Goal: Transaction & Acquisition: Purchase product/service

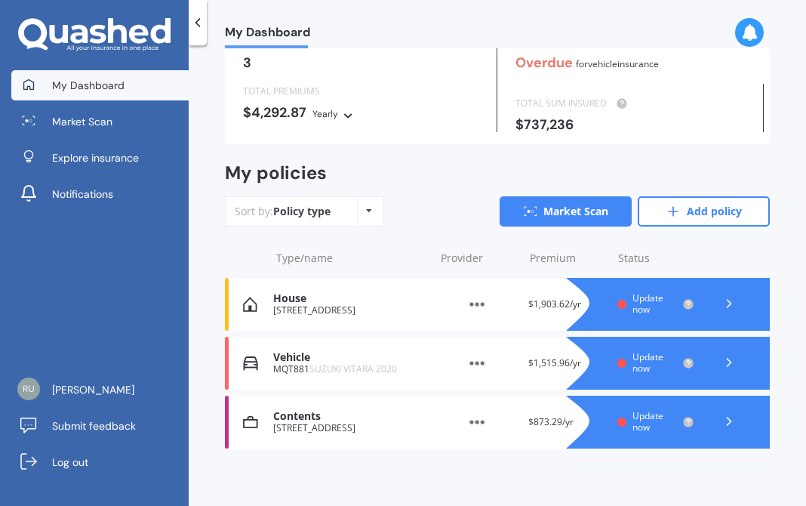
scroll to position [71, 0]
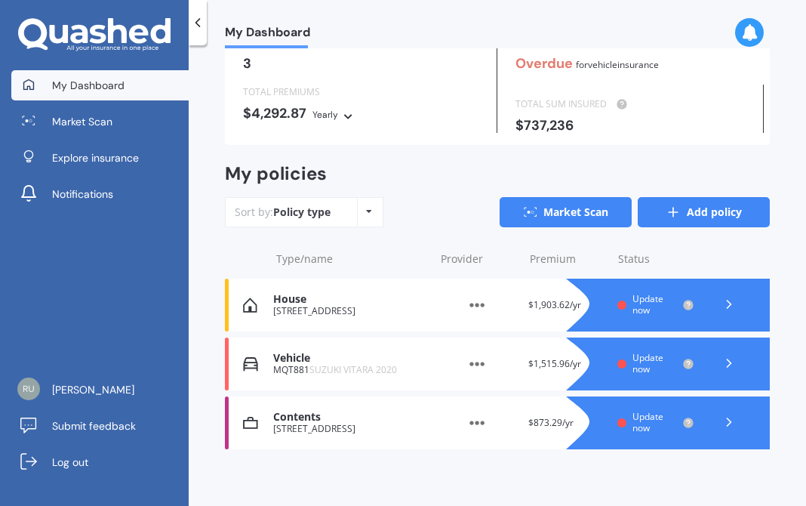
click at [710, 216] on link "Add policy" at bounding box center [704, 212] width 132 height 30
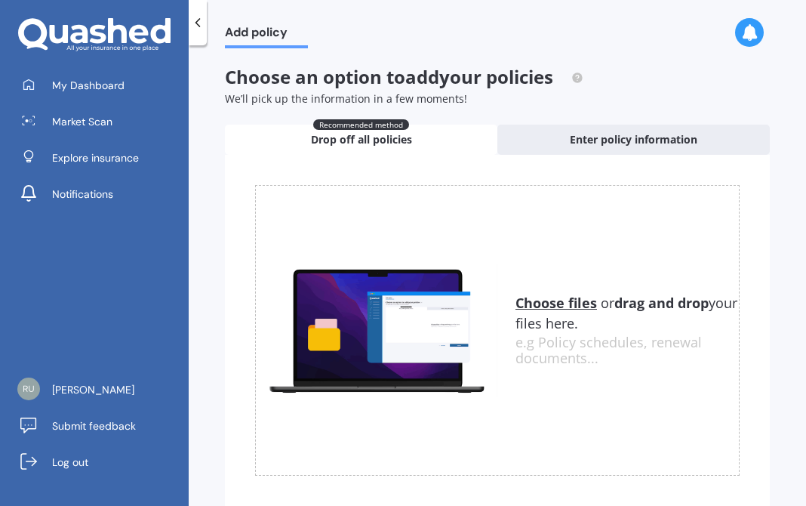
click at [558, 301] on u "Choose files" at bounding box center [557, 303] width 82 height 18
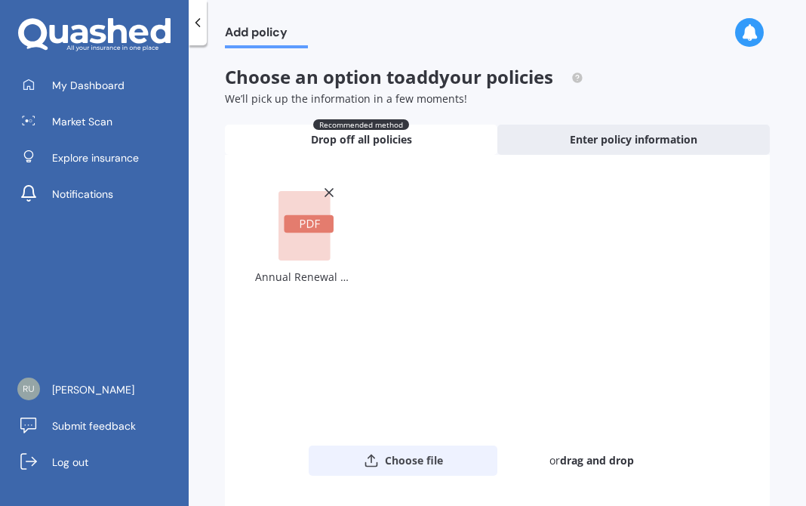
click at [401, 461] on button "Choose file" at bounding box center [403, 461] width 189 height 30
click at [305, 222] on rect at bounding box center [309, 224] width 50 height 18
click at [302, 227] on rect at bounding box center [309, 224] width 50 height 18
click at [581, 251] on div "Annual Renewal MKP007593_114.pdf" at bounding box center [497, 315] width 485 height 261
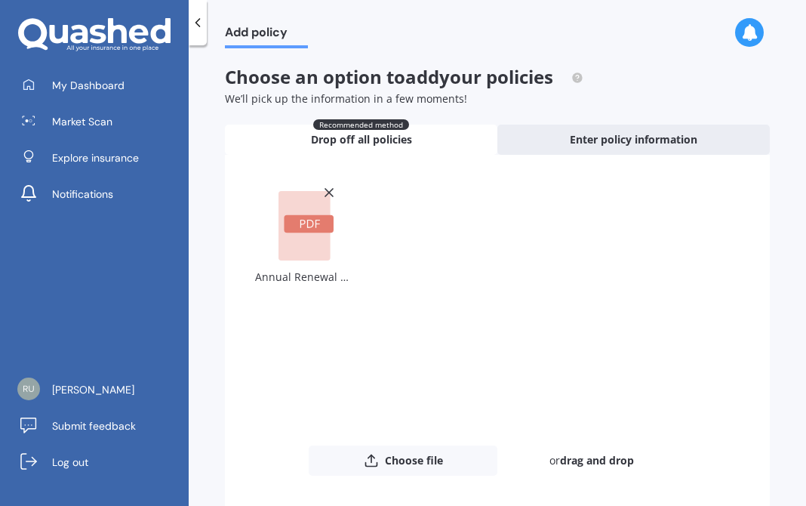
scroll to position [74, 0]
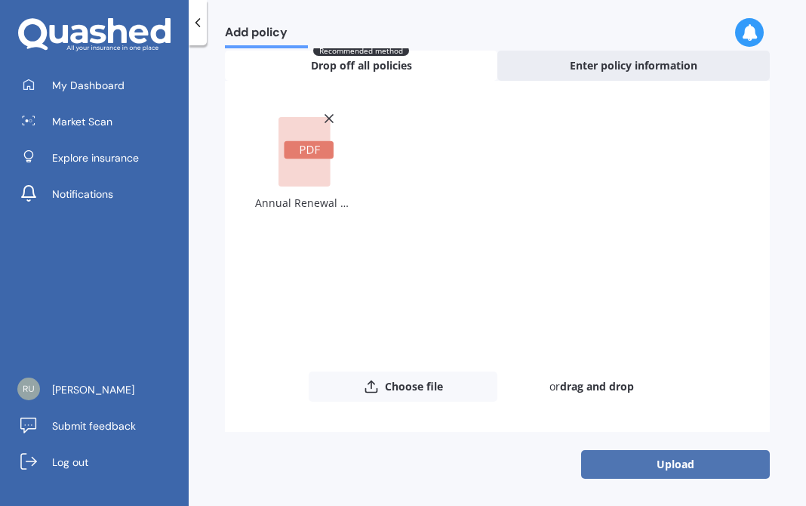
click at [688, 462] on button "Upload" at bounding box center [675, 464] width 189 height 29
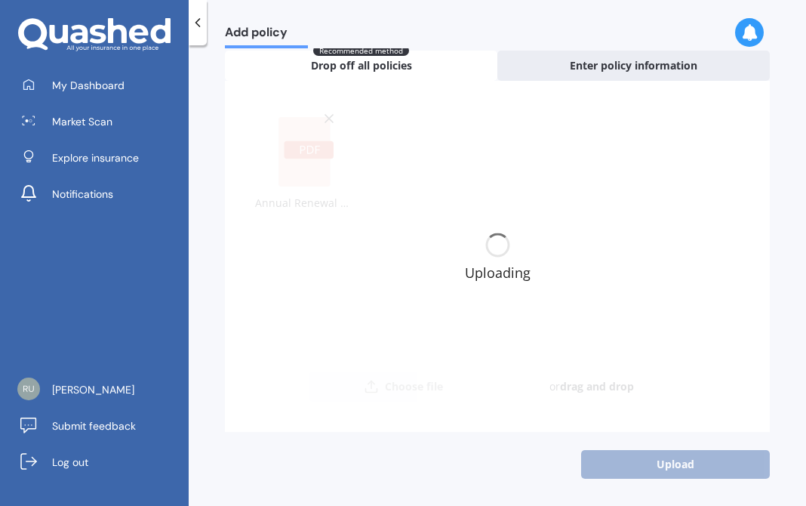
scroll to position [0, 0]
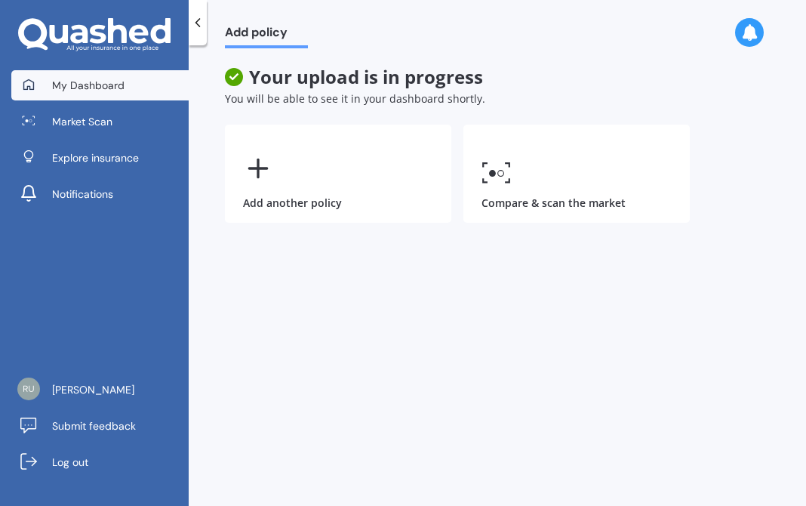
click at [99, 79] on span "My Dashboard" at bounding box center [88, 85] width 72 height 15
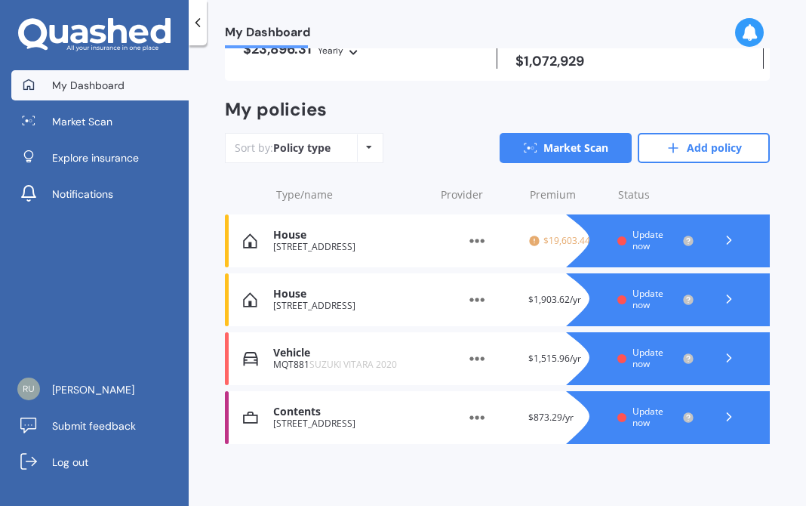
scroll to position [136, 0]
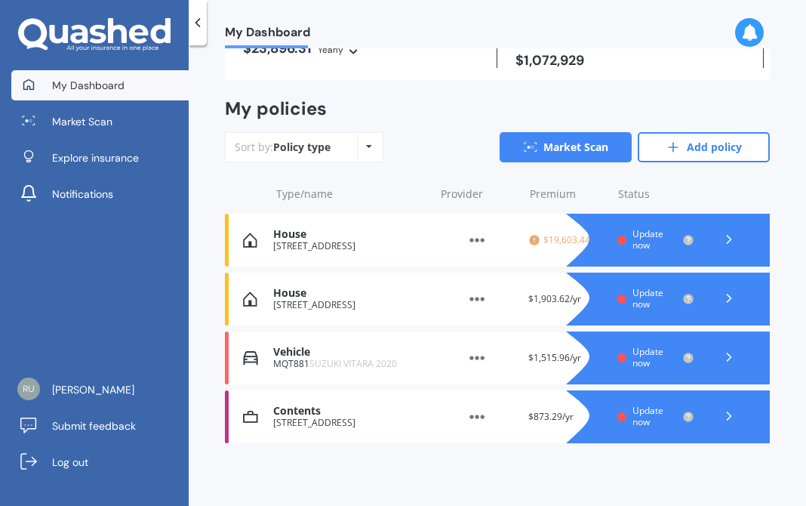
click at [566, 238] on icon at bounding box center [581, 240] width 30 height 53
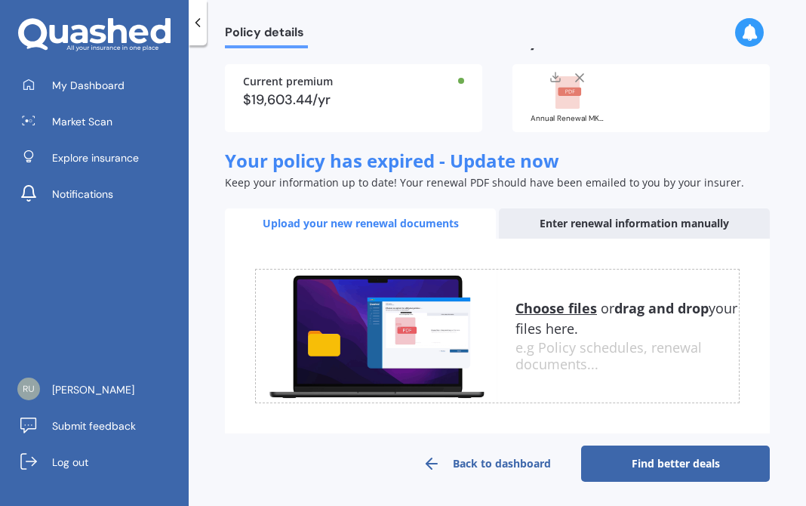
scroll to position [170, 0]
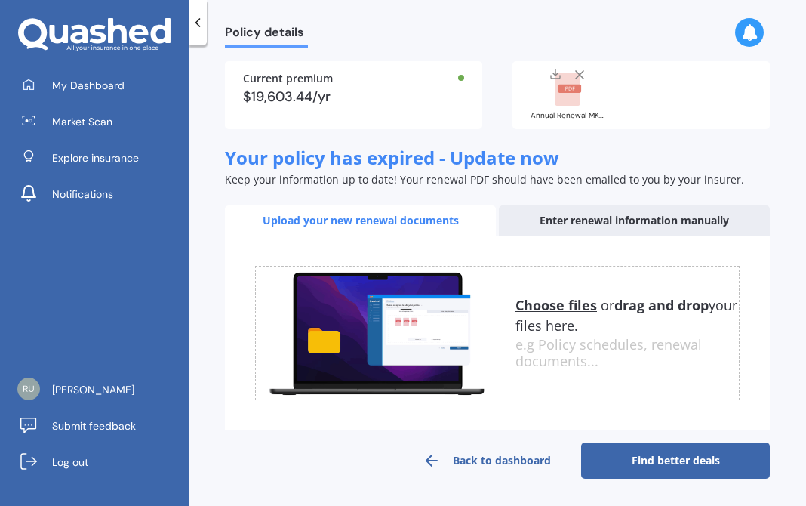
click at [295, 95] on div "$19,603.44/yr" at bounding box center [353, 97] width 221 height 14
click at [444, 92] on div "$19,603.44/yr" at bounding box center [353, 97] width 221 height 14
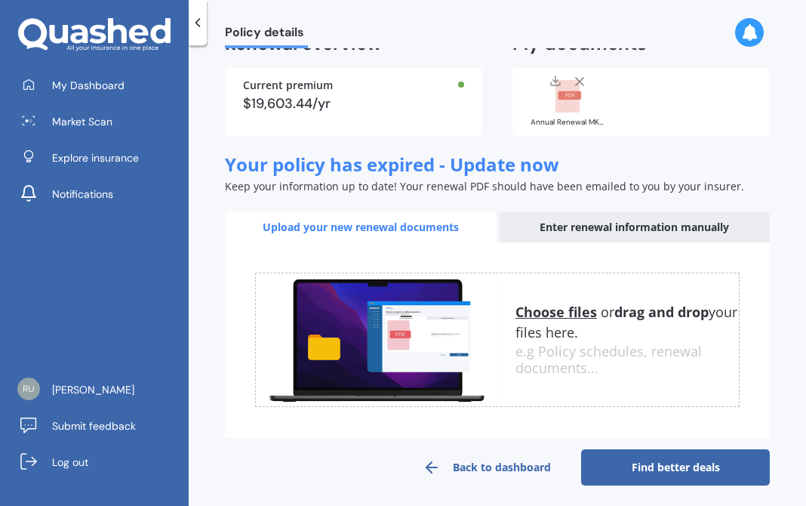
scroll to position [56, 0]
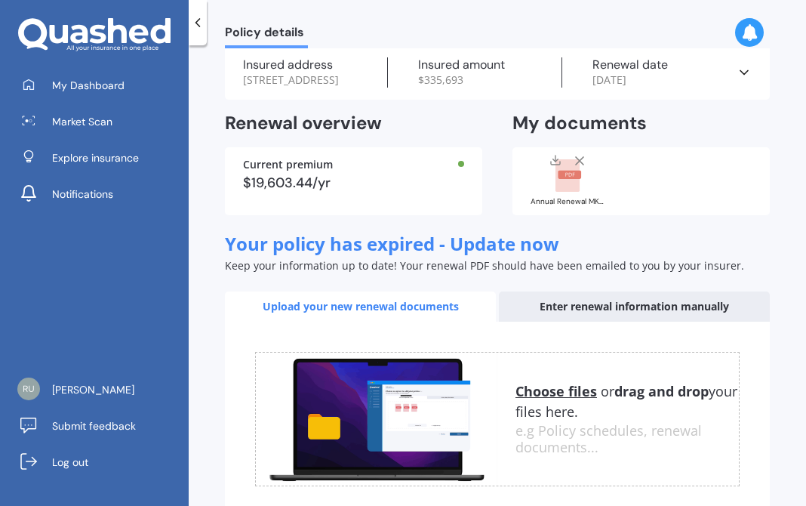
click at [570, 193] on rect at bounding box center [568, 175] width 24 height 33
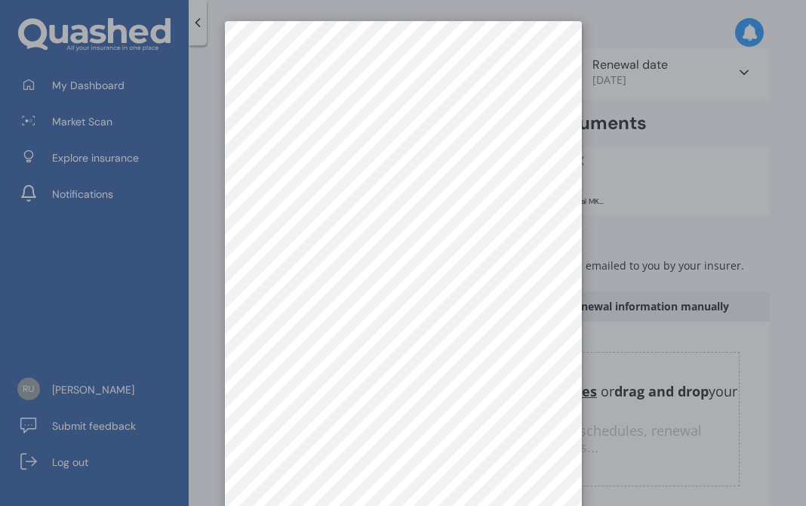
click at [637, 216] on div at bounding box center [403, 253] width 806 height 506
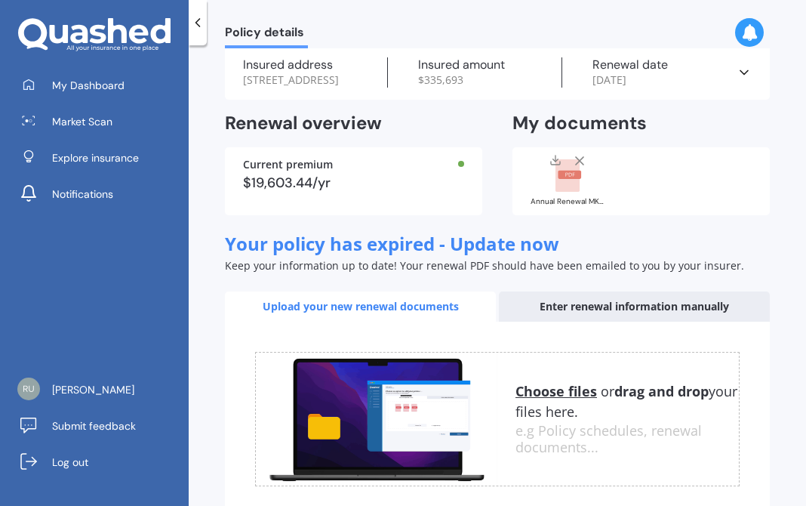
click at [737, 80] on icon at bounding box center [744, 72] width 15 height 15
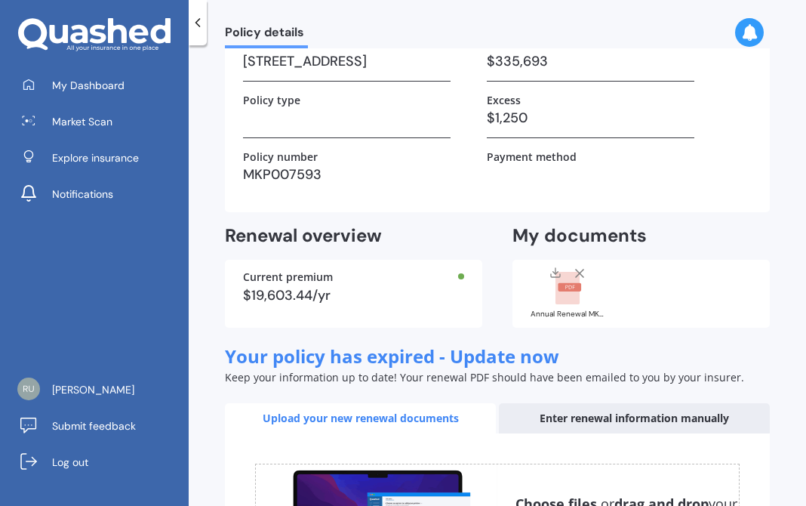
scroll to position [0, 0]
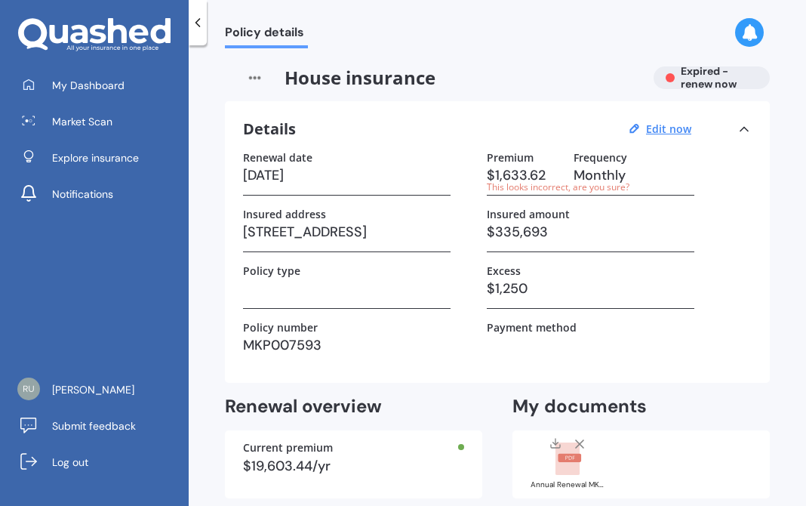
click at [602, 168] on h3 "Monthly" at bounding box center [634, 175] width 121 height 23
click at [680, 130] on u "Edit now" at bounding box center [668, 129] width 45 height 14
select select "29"
select select "09"
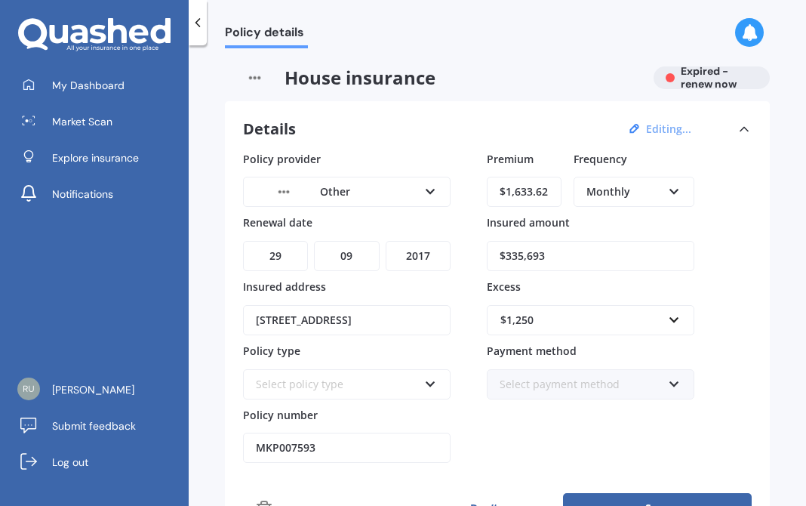
click at [673, 190] on icon at bounding box center [674, 189] width 13 height 11
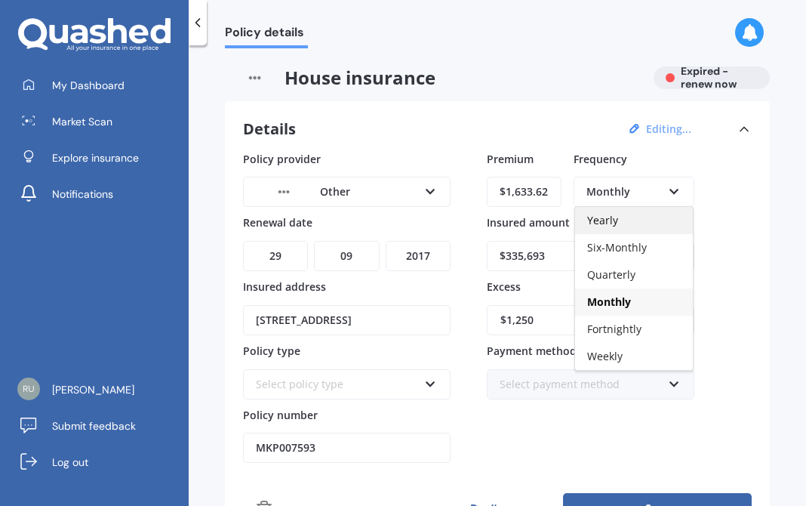
click at [607, 219] on span "Yearly" at bounding box center [603, 220] width 31 height 14
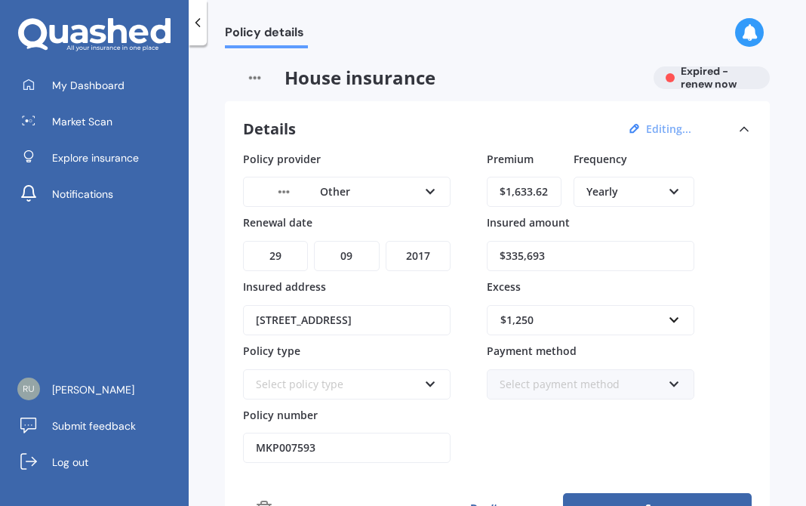
click at [425, 259] on select "YYYY 2027 2026 2025 2024 2023 2022 2021 2020 2019 2018 2017 2016 2015 2014 2013…" at bounding box center [418, 256] width 65 height 30
select select "2025"
click at [386, 241] on select "YYYY 2027 2026 2025 2024 2023 2022 2021 2020 2019 2018 2017 2016 2015 2014 2013…" at bounding box center [418, 256] width 65 height 30
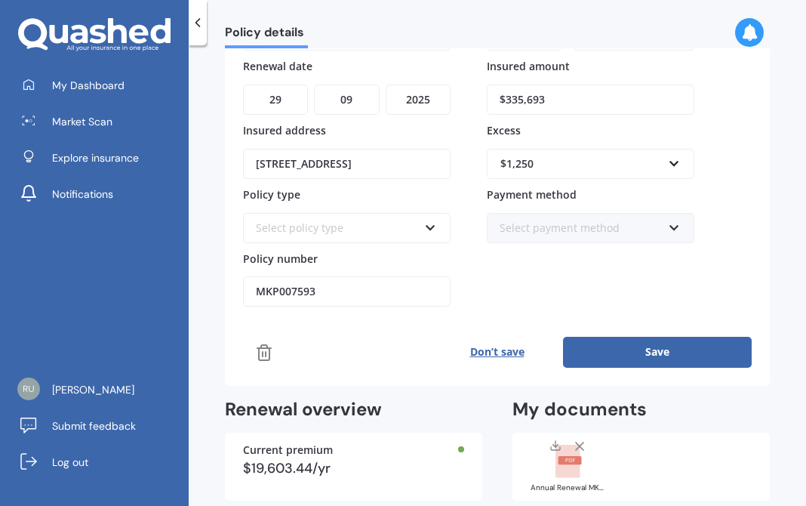
scroll to position [159, 0]
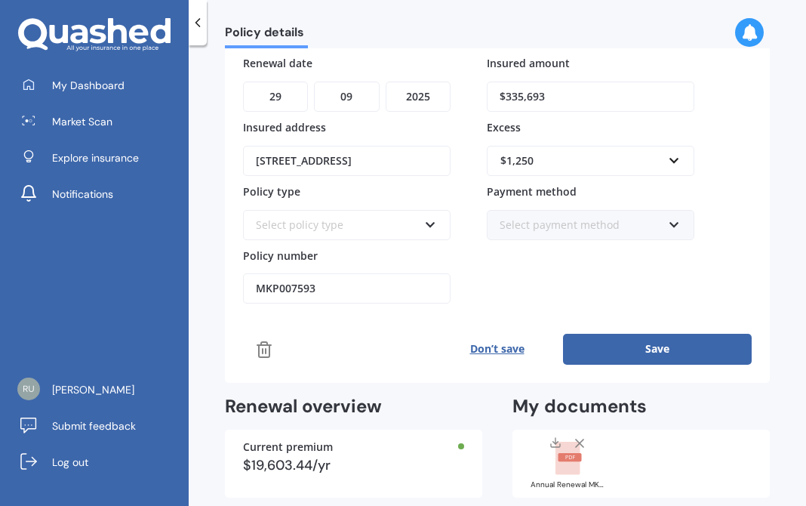
click at [670, 346] on button "Save" at bounding box center [657, 349] width 189 height 30
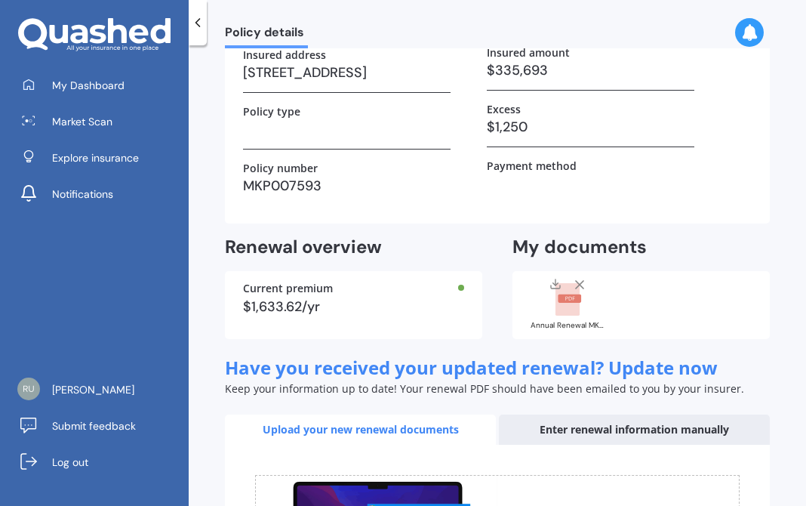
scroll to position [367, 0]
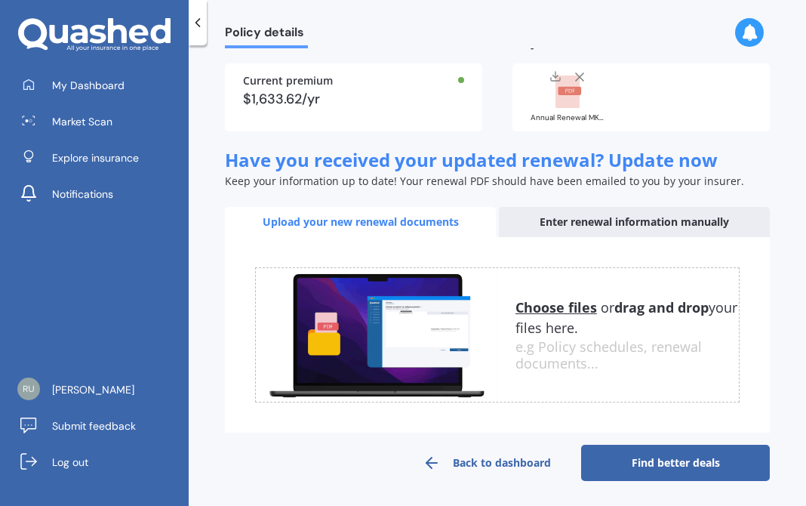
click at [429, 224] on div "Upload your new renewal documents" at bounding box center [360, 222] width 271 height 30
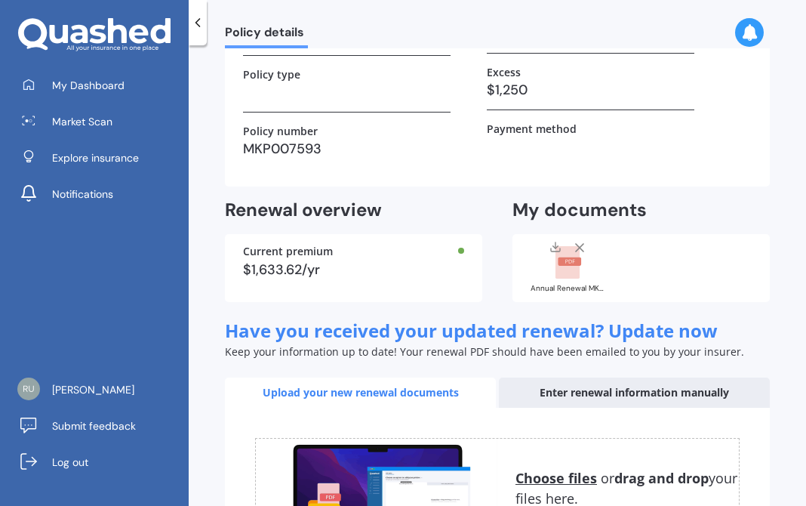
scroll to position [0, 0]
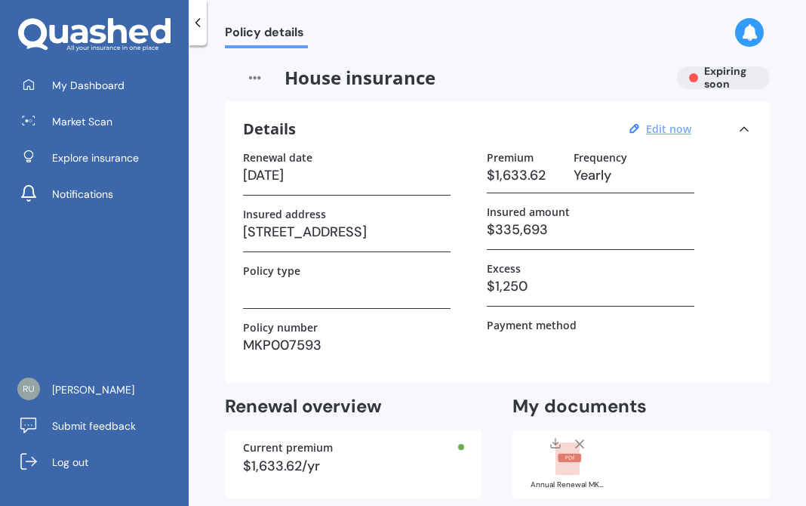
click at [674, 130] on u "Edit now" at bounding box center [668, 129] width 45 height 14
select select "29"
select select "09"
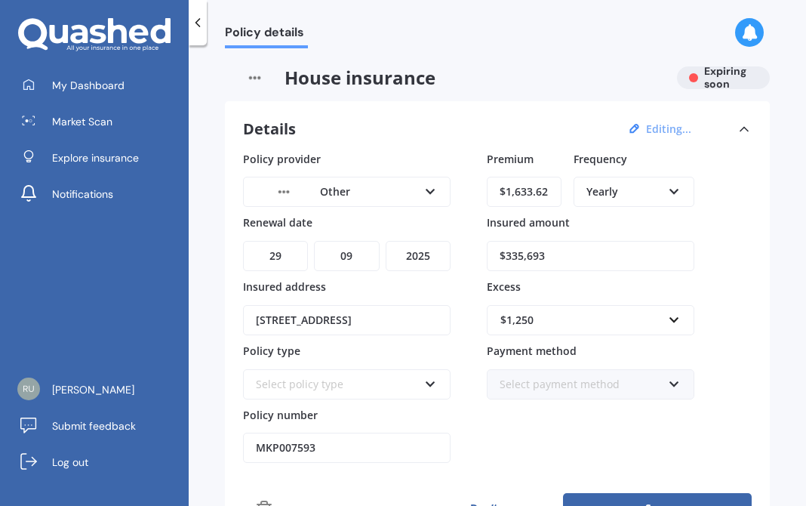
click at [427, 256] on select "YYYY 2027 2026 2025 2024 2023 2022 2021 2020 2019 2018 2017 2016 2015 2014 2013…" at bounding box center [418, 256] width 65 height 30
select select "2026"
click at [386, 241] on select "YYYY 2027 2026 2025 2024 2023 2022 2021 2020 2019 2018 2017 2016 2015 2014 2013…" at bounding box center [418, 256] width 65 height 30
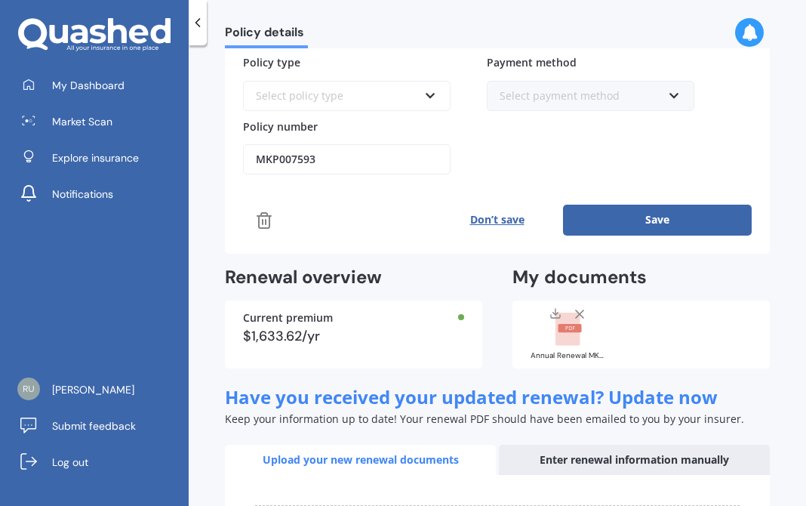
click at [654, 215] on button "Save" at bounding box center [657, 220] width 189 height 30
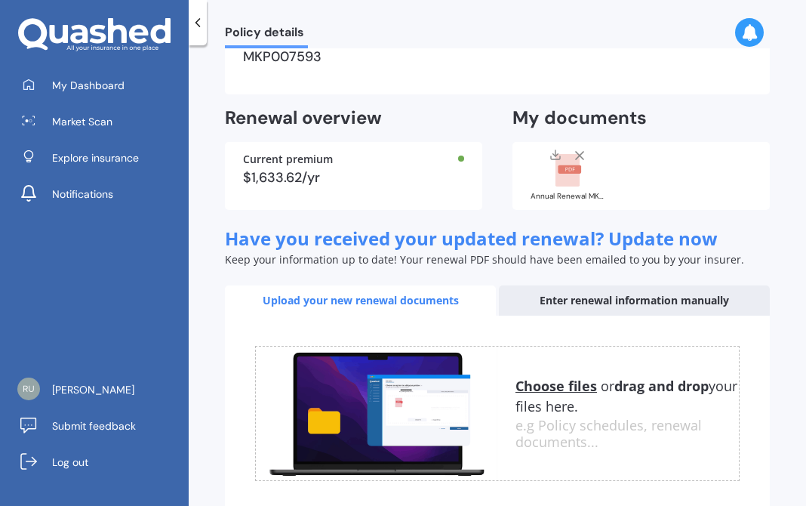
scroll to position [73, 0]
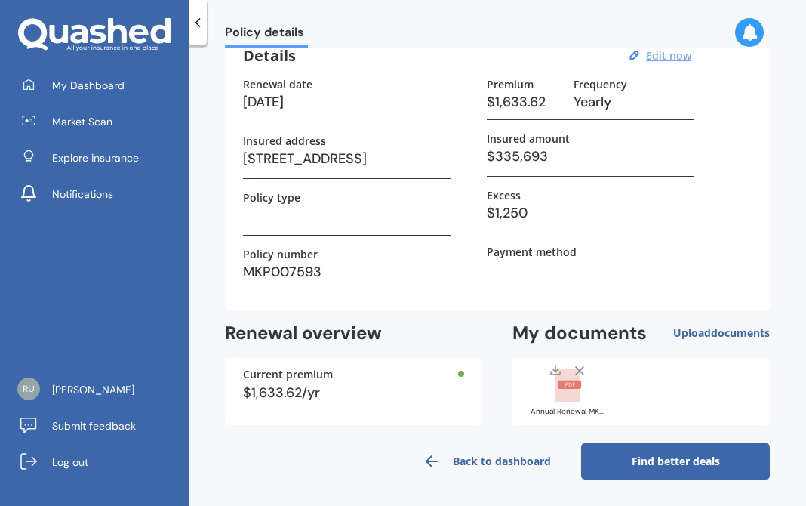
click at [645, 460] on link "Find better deals" at bounding box center [675, 461] width 189 height 36
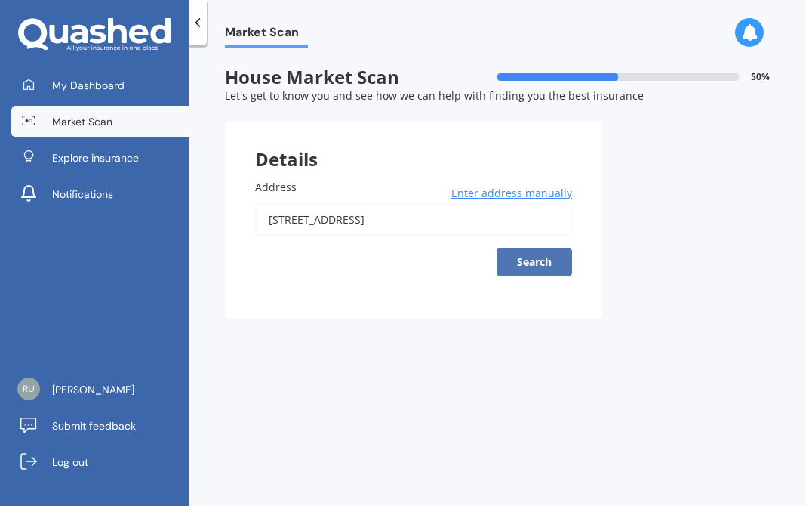
click at [530, 260] on button "Search" at bounding box center [535, 262] width 76 height 29
type input "[STREET_ADDRESS]"
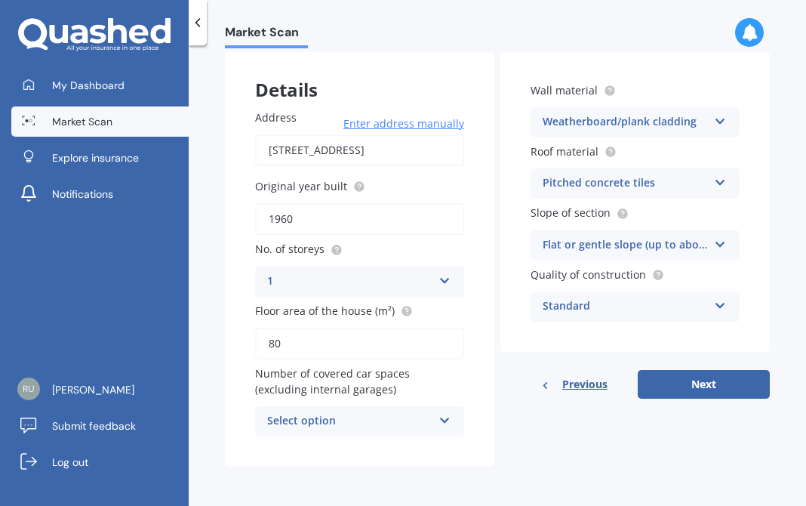
scroll to position [72, 0]
click at [393, 123] on span "Enter address manually" at bounding box center [404, 123] width 121 height 15
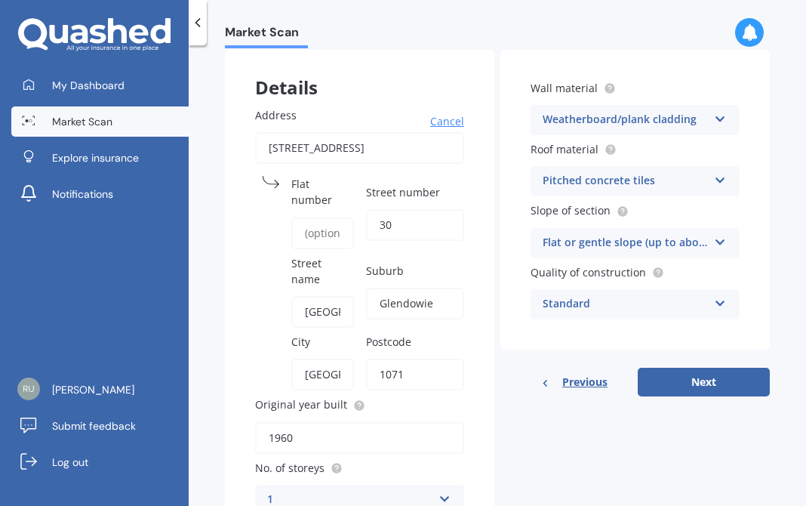
click at [306, 236] on input "Flat number" at bounding box center [322, 233] width 63 height 32
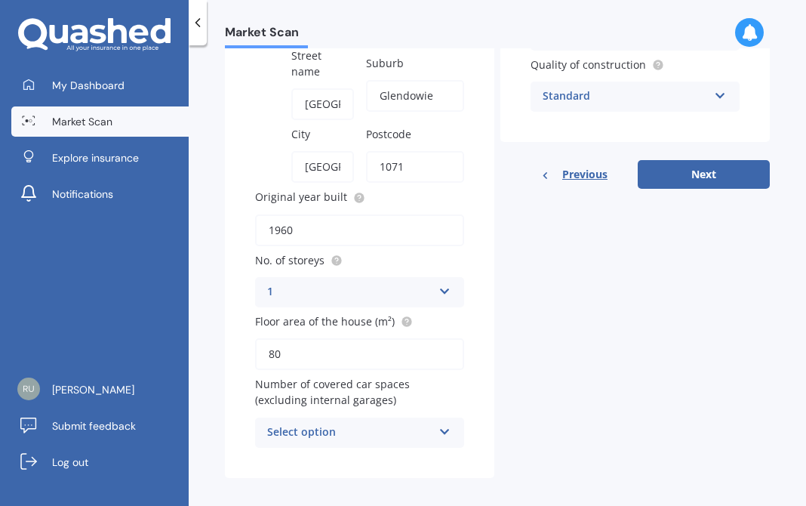
scroll to position [295, 0]
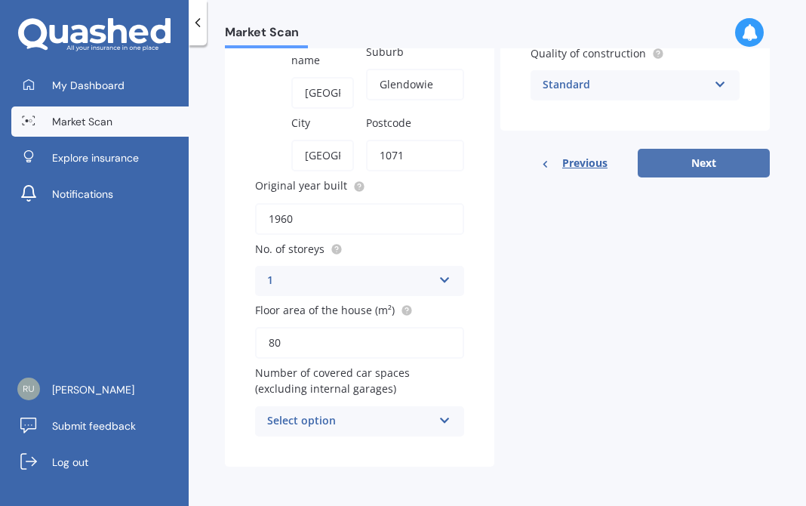
type input "1"
click at [698, 160] on button "Next" at bounding box center [704, 163] width 132 height 29
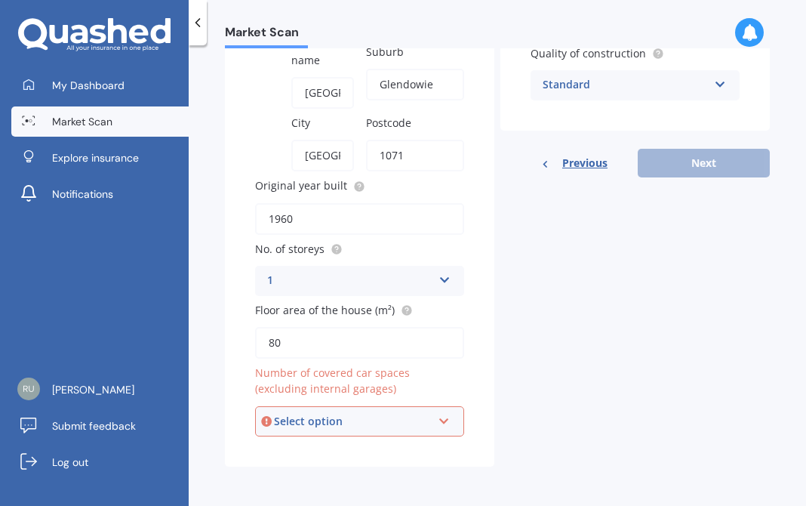
click at [438, 418] on icon at bounding box center [444, 418] width 13 height 11
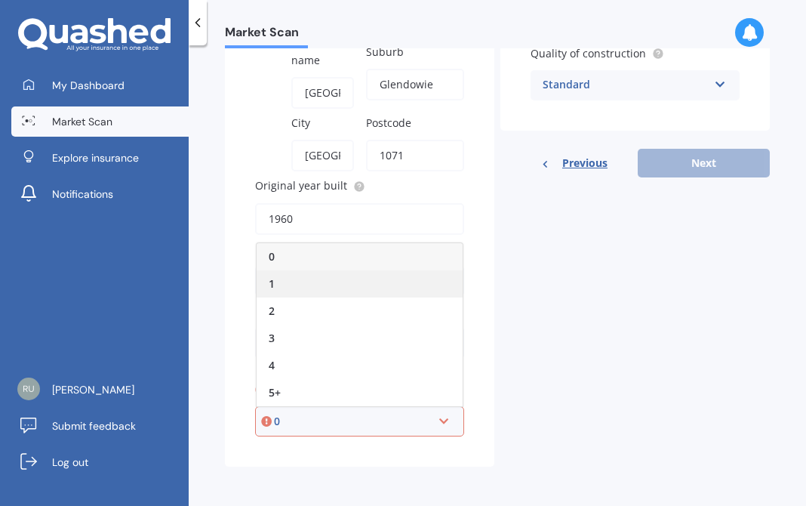
click at [291, 283] on div "1" at bounding box center [360, 283] width 206 height 27
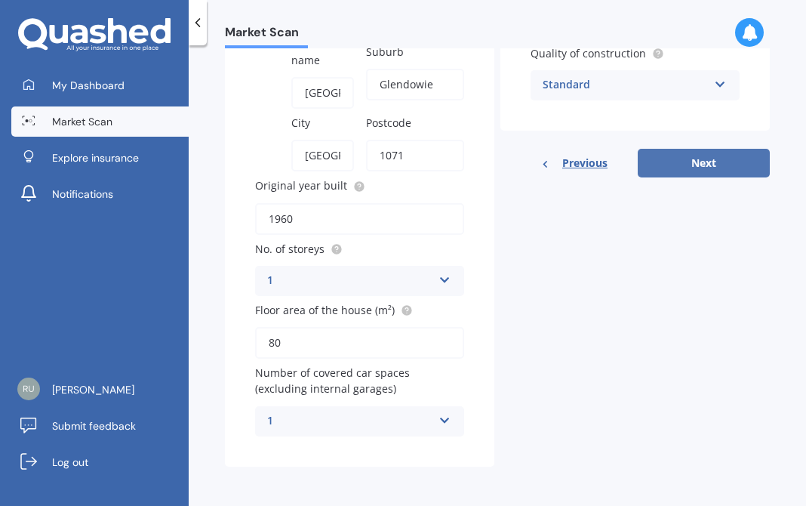
click at [705, 162] on button "Next" at bounding box center [704, 163] width 132 height 29
select select "28"
select select "12"
select select "1964"
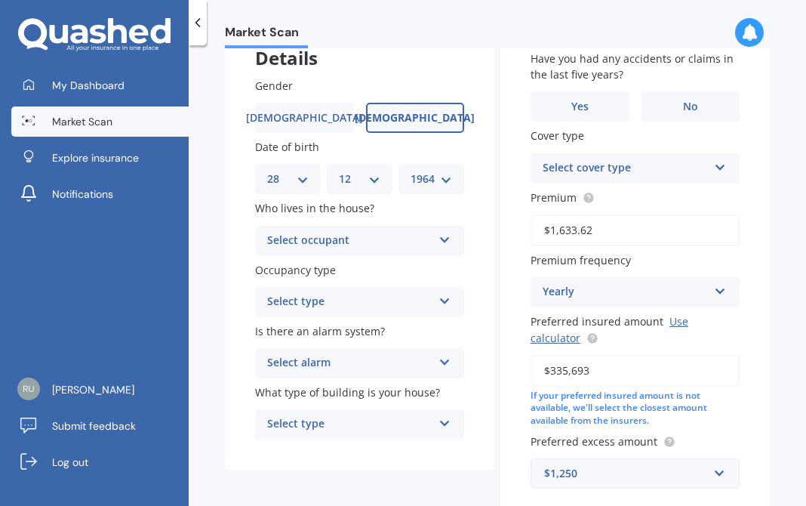
scroll to position [107, 0]
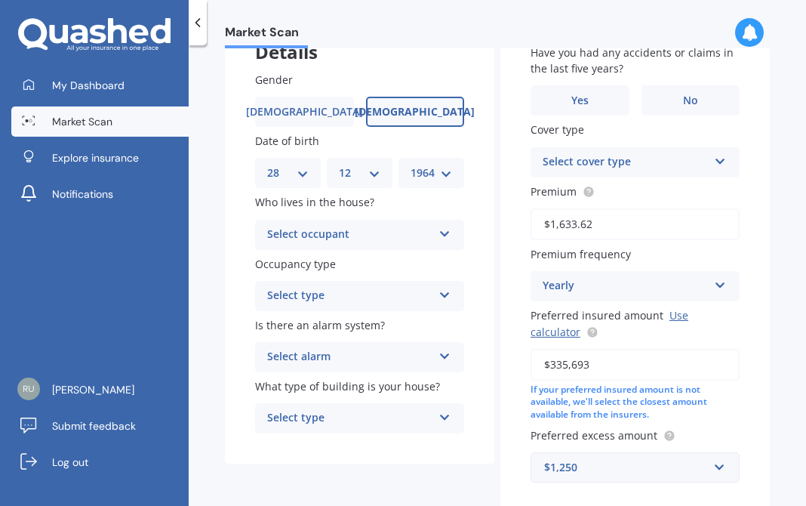
click at [441, 235] on icon at bounding box center [445, 231] width 13 height 11
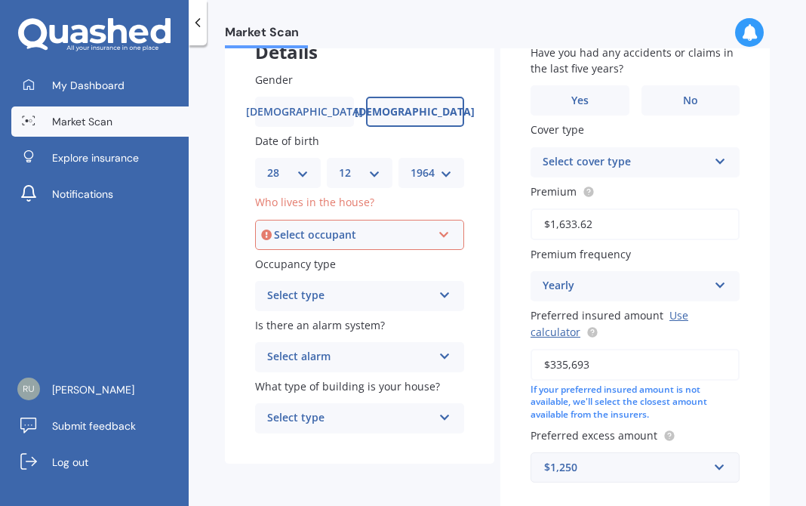
click at [443, 296] on icon at bounding box center [445, 292] width 13 height 11
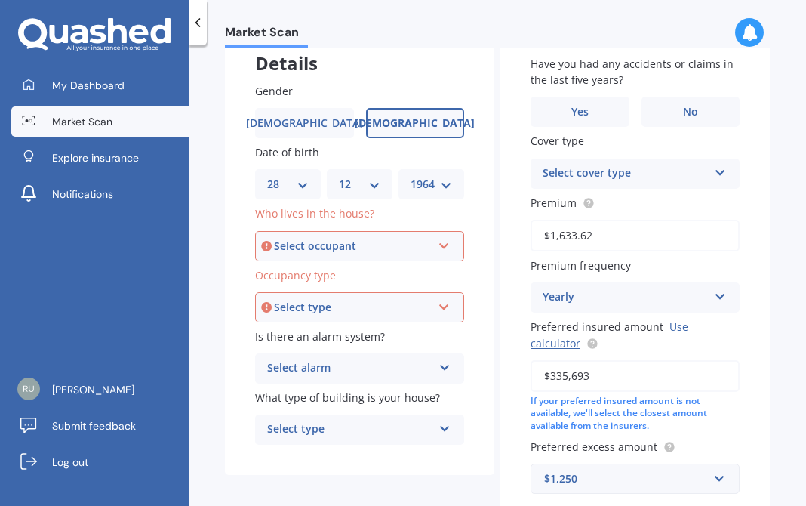
scroll to position [95, 0]
click at [333, 252] on div "Select occupant" at bounding box center [353, 247] width 158 height 17
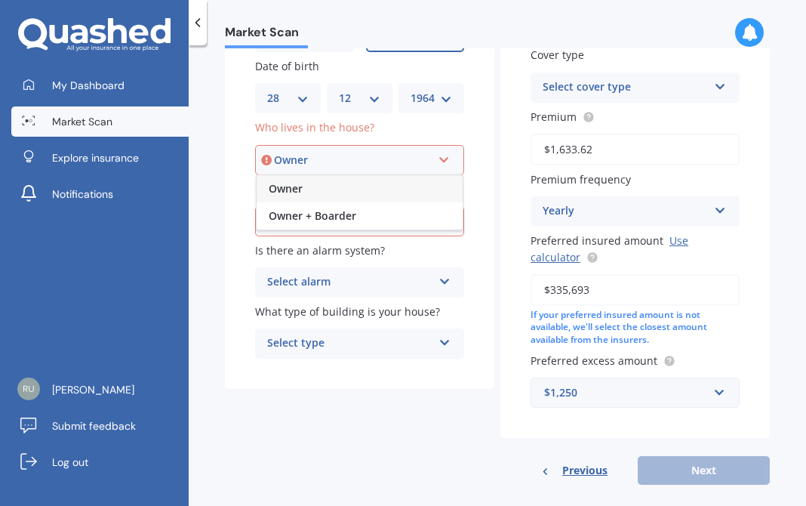
scroll to position [184, 0]
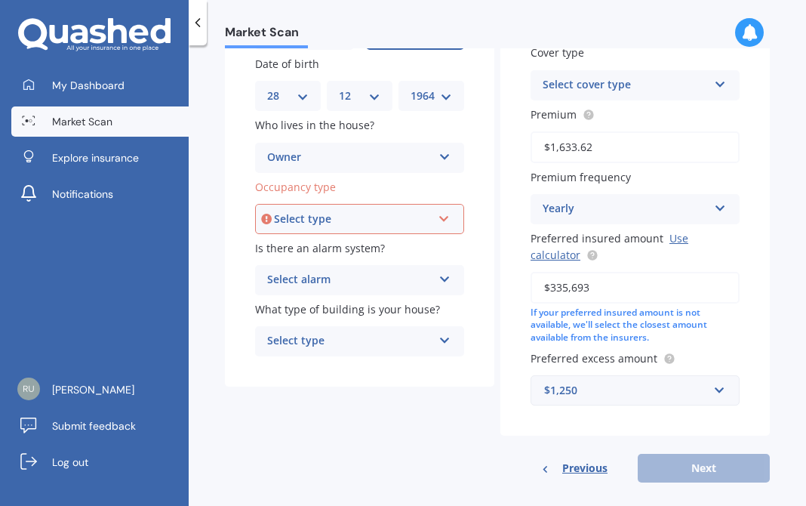
click at [478, 168] on div "Gender [DEMOGRAPHIC_DATA] [DEMOGRAPHIC_DATA] Date of birth DD 01 02 03 04 05 06…" at bounding box center [360, 176] width 270 height 423
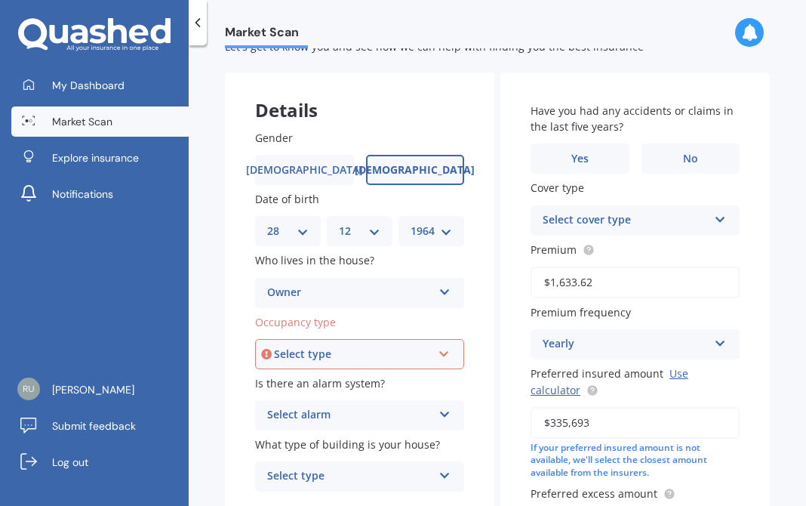
scroll to position [63, 0]
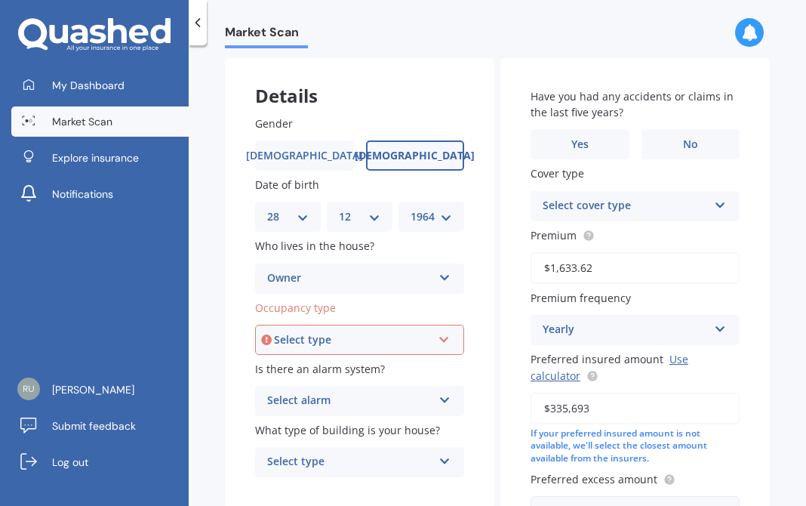
click at [714, 208] on icon at bounding box center [720, 202] width 13 height 11
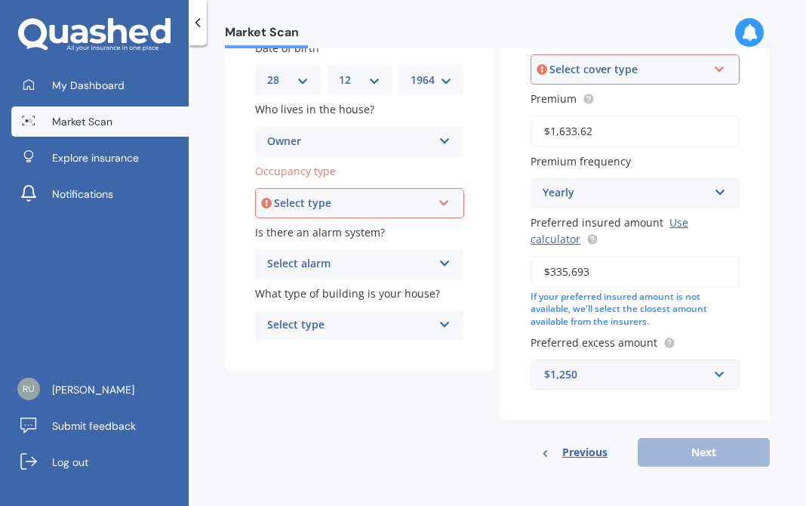
scroll to position [203, 0]
click at [268, 199] on icon at bounding box center [266, 203] width 11 height 15
click at [307, 204] on div "Select type" at bounding box center [353, 203] width 158 height 17
click at [315, 233] on span "Permanent" at bounding box center [297, 231] width 57 height 14
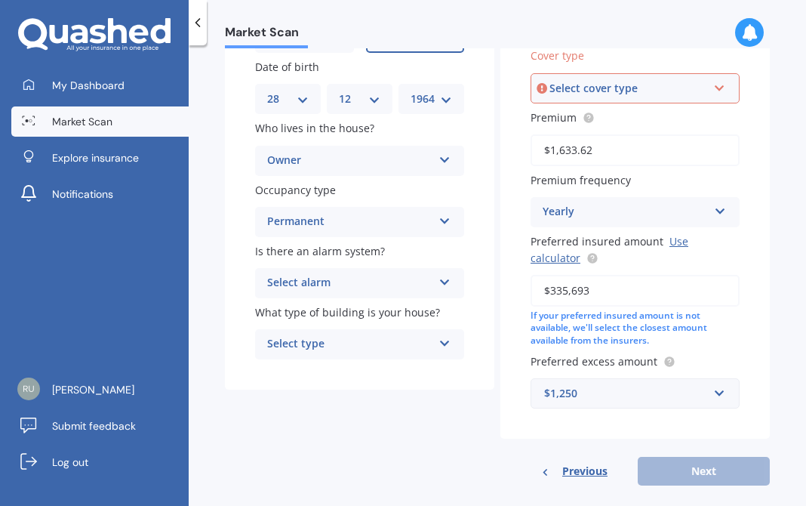
click at [443, 159] on icon at bounding box center [445, 157] width 13 height 11
click at [439, 157] on icon at bounding box center [445, 157] width 13 height 11
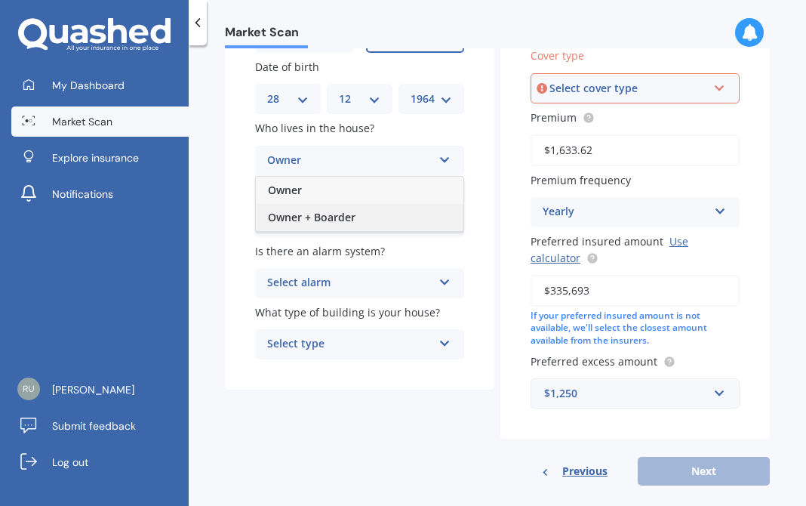
click at [395, 223] on div "Owner + Boarder" at bounding box center [360, 217] width 208 height 27
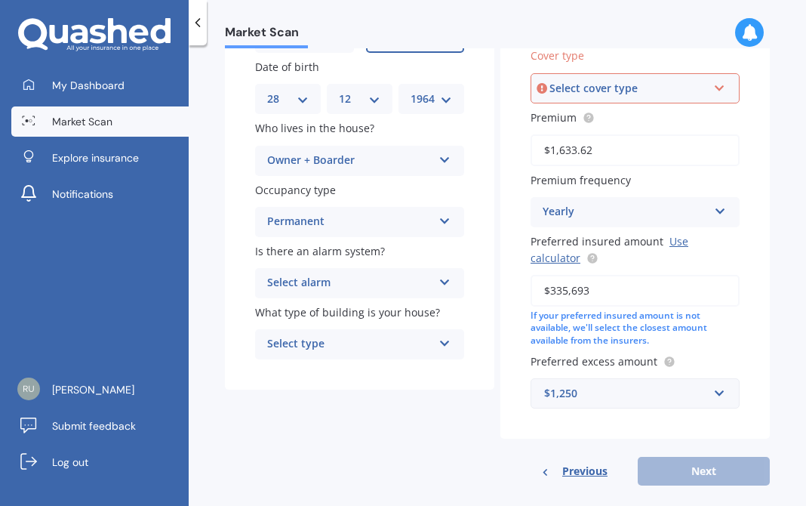
click at [444, 156] on icon at bounding box center [445, 157] width 13 height 11
click at [341, 126] on span "Who lives in the house?" at bounding box center [314, 129] width 119 height 14
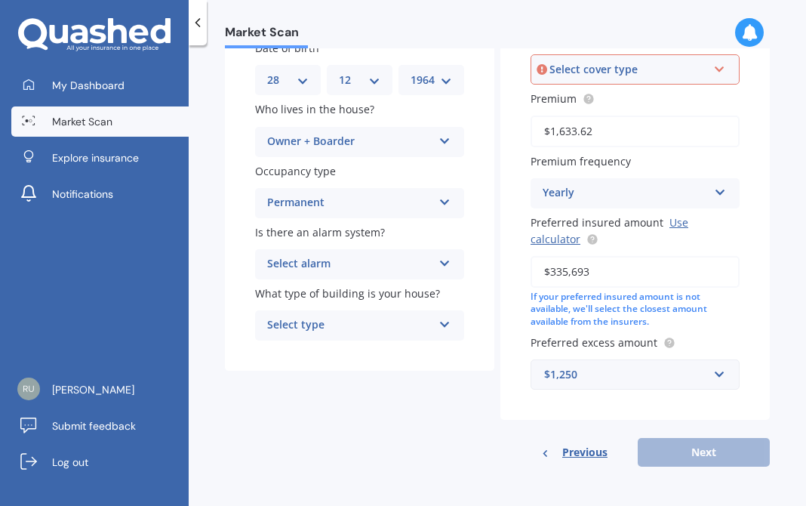
scroll to position [203, 0]
click at [578, 450] on span "Previous" at bounding box center [585, 452] width 45 height 23
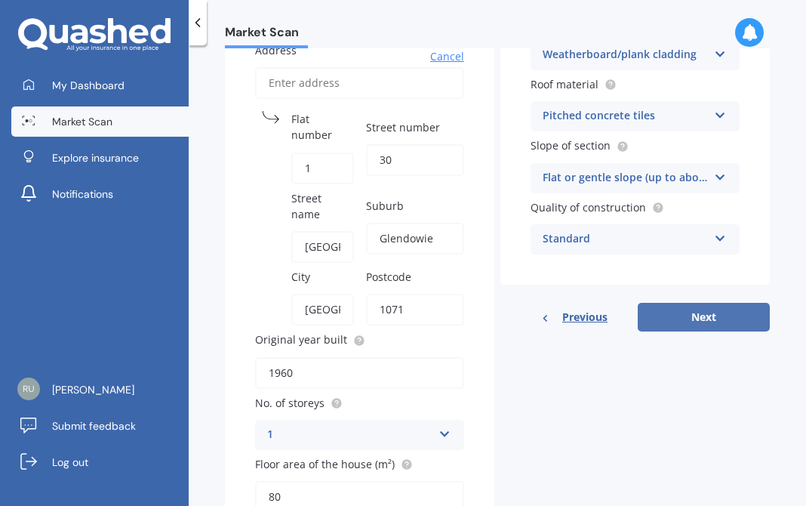
scroll to position [146, 0]
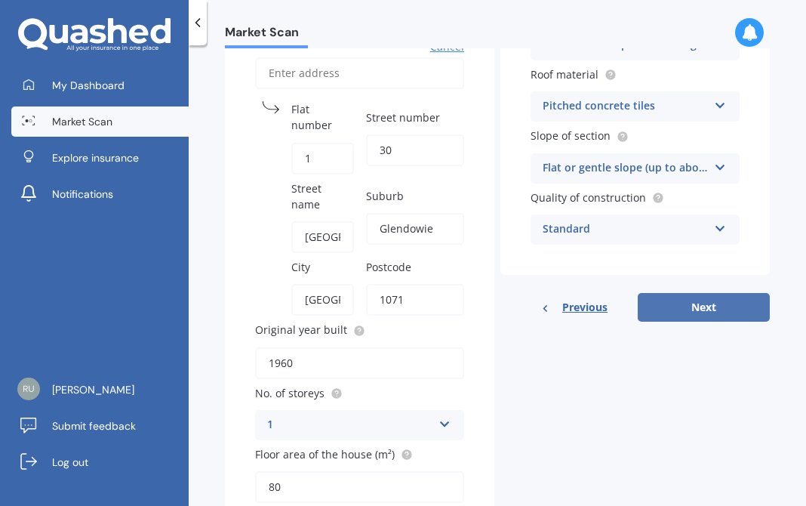
click at [685, 314] on button "Next" at bounding box center [704, 307] width 132 height 29
select select "28"
select select "12"
select select "1964"
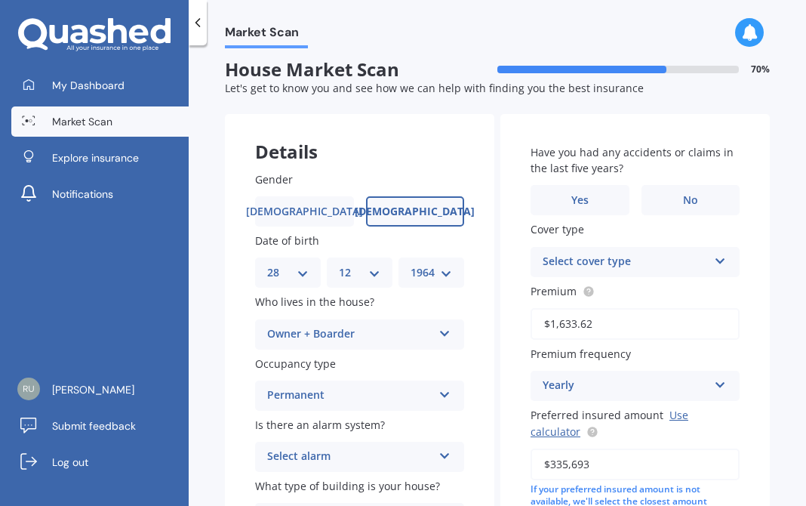
scroll to position [0, 0]
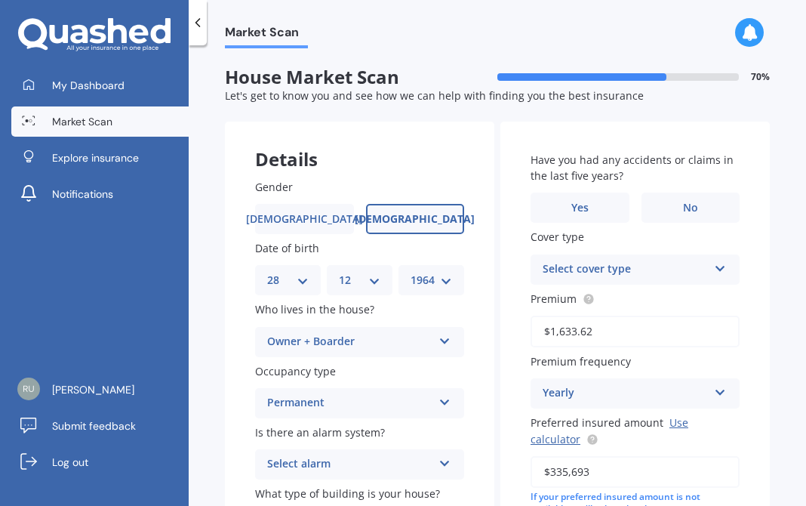
click at [448, 335] on div "Owner + Boarder Owner Owner + Boarder" at bounding box center [359, 342] width 209 height 30
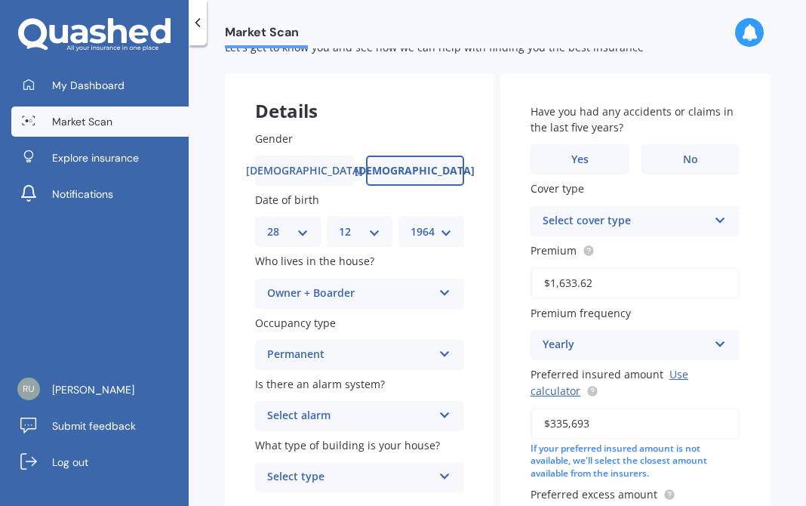
scroll to position [109, 0]
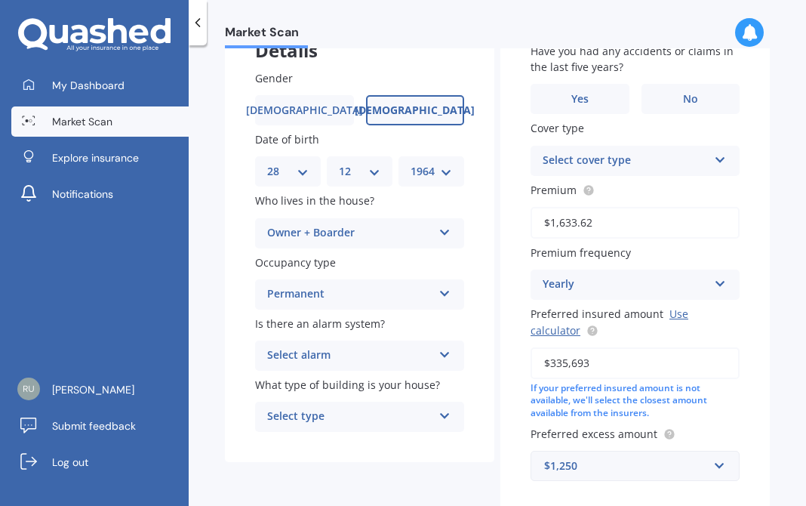
click at [439, 294] on icon at bounding box center [445, 290] width 13 height 11
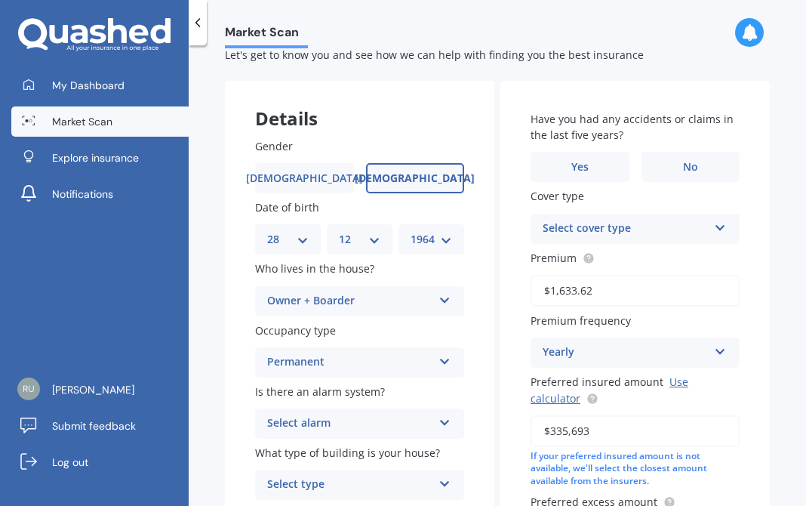
scroll to position [0, 0]
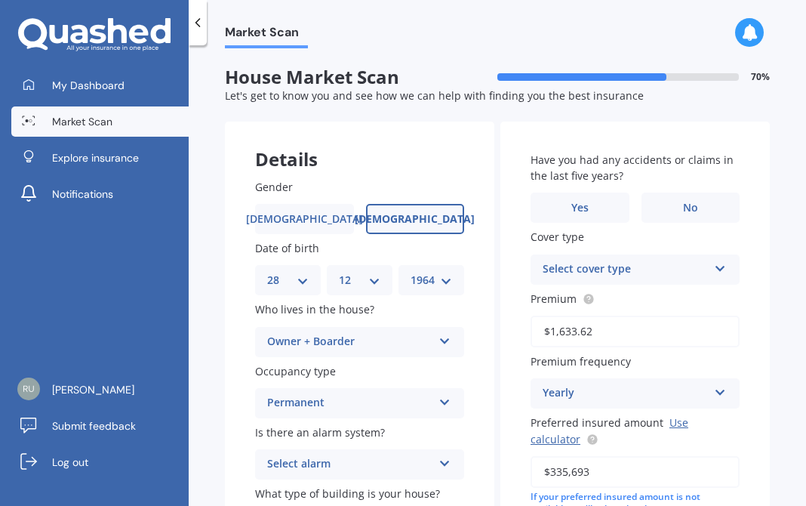
click at [716, 269] on icon at bounding box center [720, 266] width 13 height 11
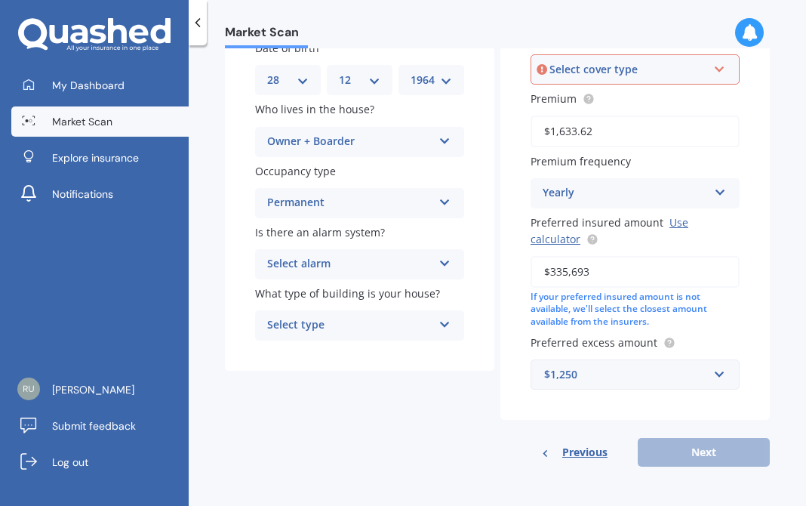
click at [577, 452] on span "Previous" at bounding box center [585, 452] width 45 height 23
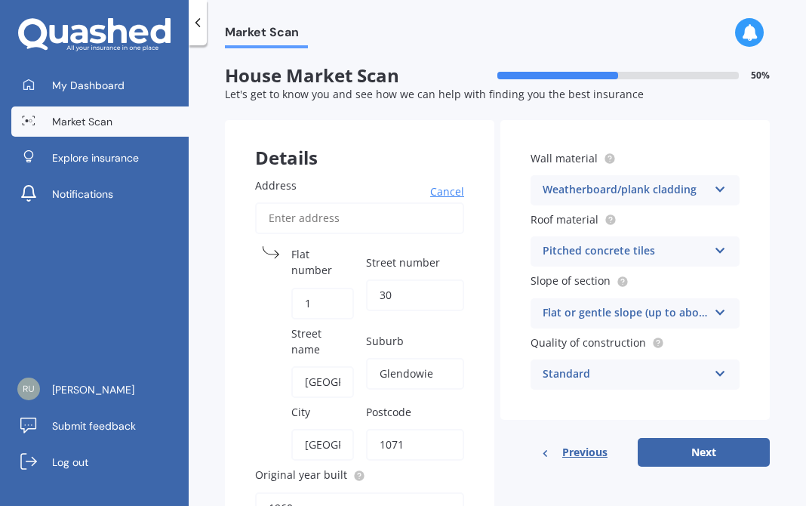
scroll to position [0, 0]
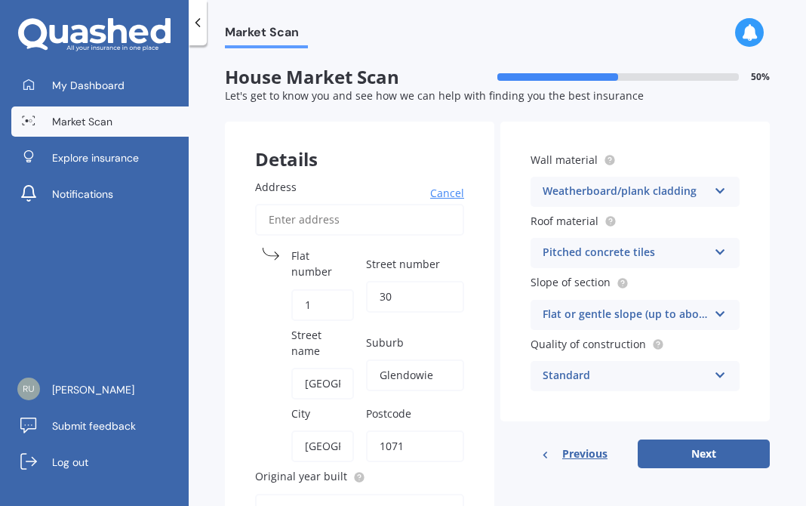
click at [572, 452] on span "Previous" at bounding box center [585, 454] width 45 height 23
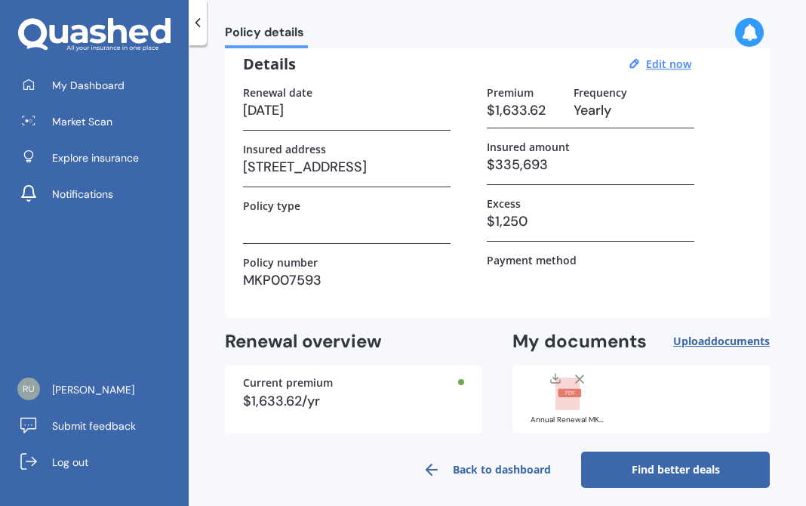
scroll to position [73, 0]
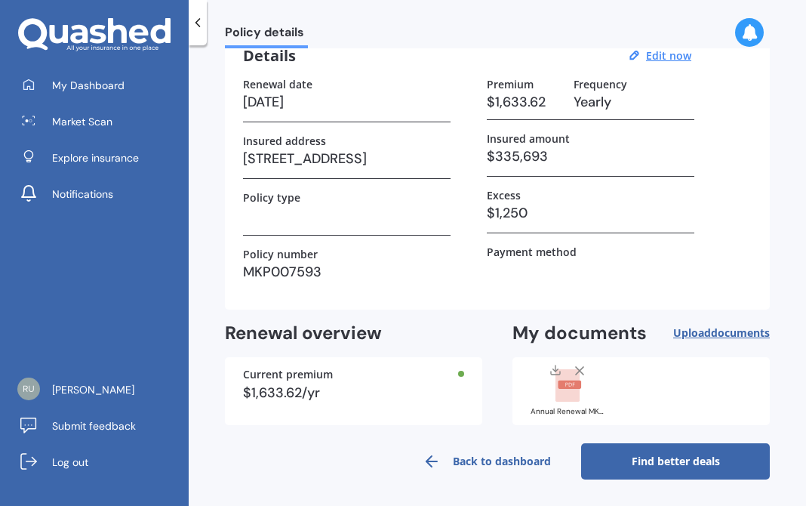
click at [650, 463] on link "Find better deals" at bounding box center [675, 461] width 189 height 36
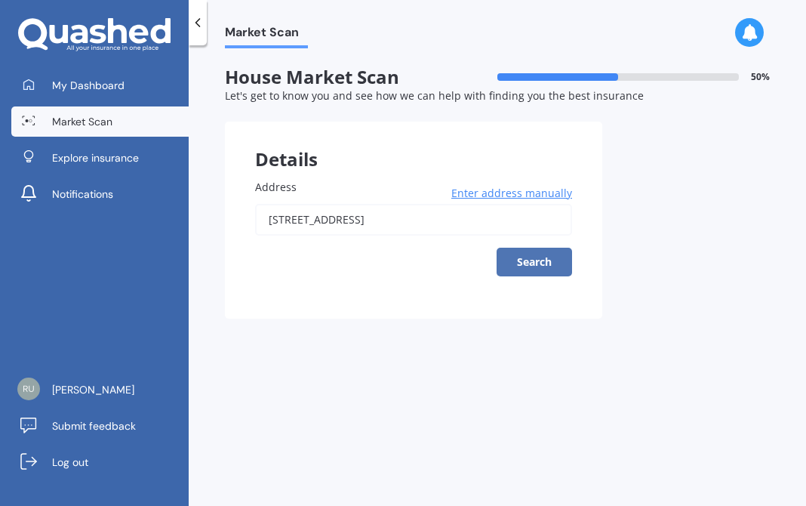
click at [539, 264] on button "Search" at bounding box center [535, 262] width 76 height 29
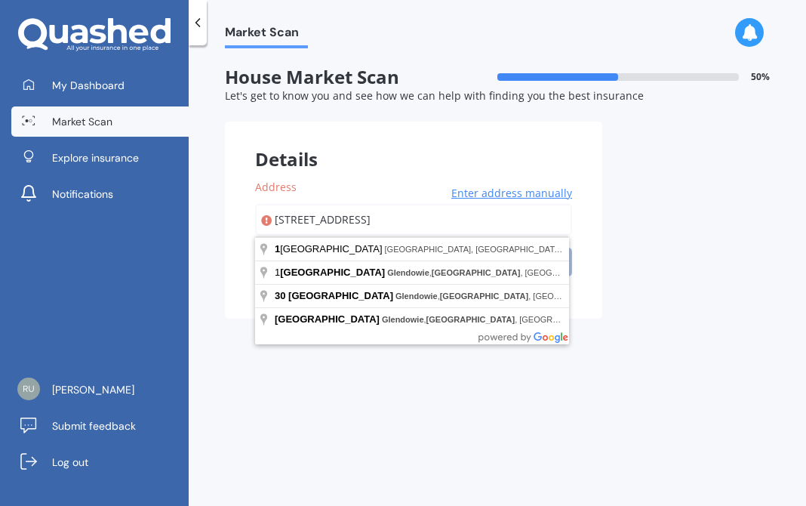
click at [511, 192] on span "Enter address manually" at bounding box center [512, 193] width 121 height 15
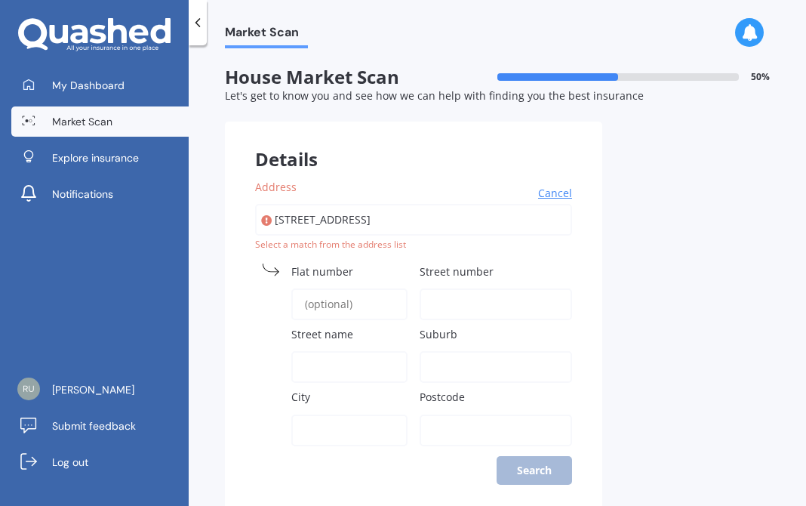
click at [325, 305] on input "Flat number" at bounding box center [349, 304] width 116 height 32
type input "1"
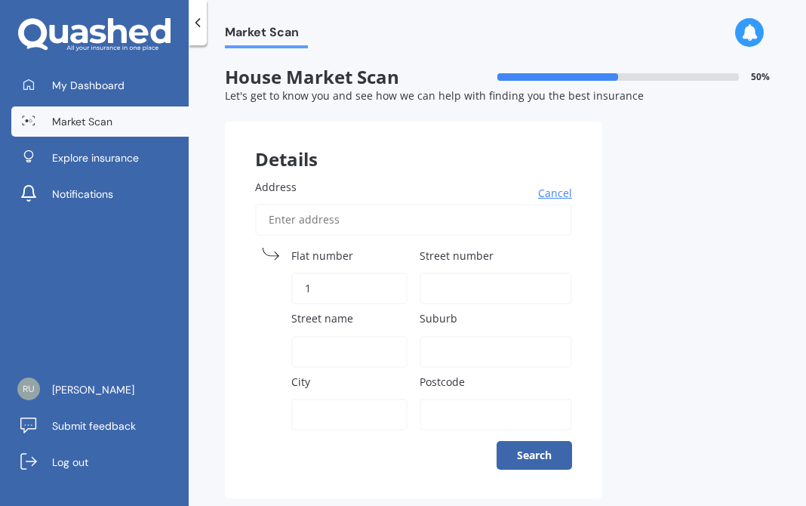
click at [464, 295] on input "Street number" at bounding box center [496, 289] width 153 height 32
type input "30"
click at [404, 346] on input "Street name" at bounding box center [349, 352] width 116 height 32
type input "[GEOGRAPHIC_DATA]"
click at [439, 354] on input "Suburb" at bounding box center [496, 352] width 153 height 32
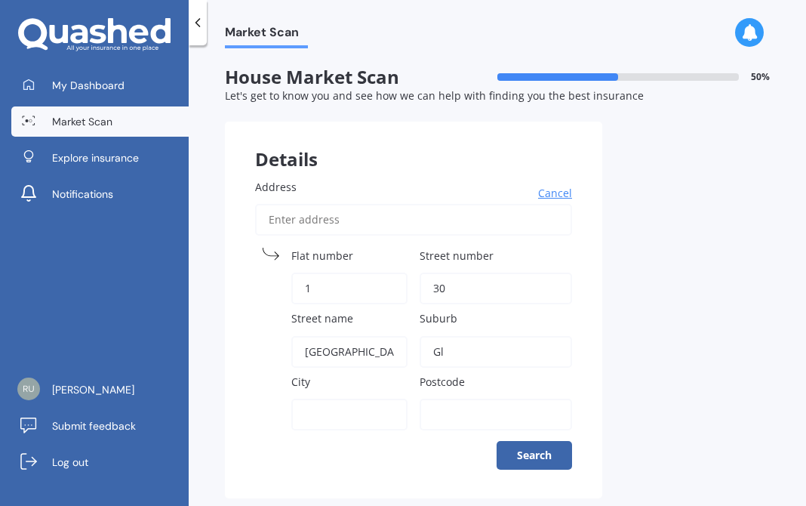
type input "Glendowie"
click at [313, 414] on input "City" at bounding box center [349, 415] width 116 height 32
type input "[GEOGRAPHIC_DATA]"
type input "1072"
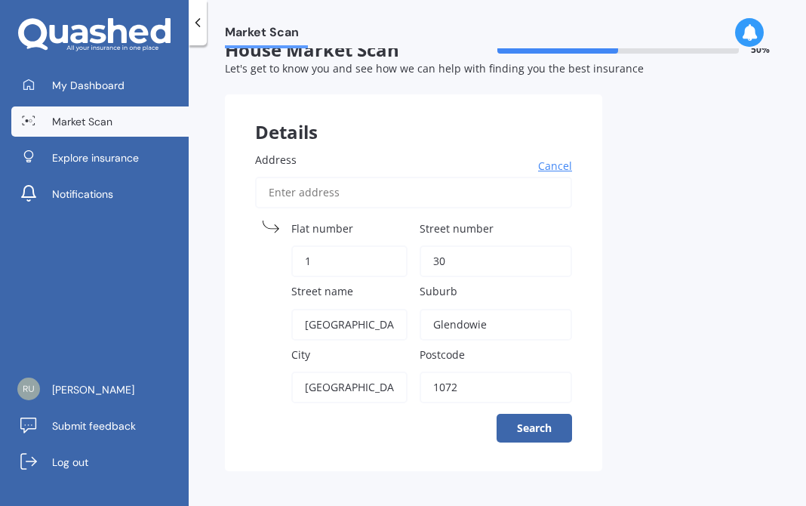
scroll to position [28, 0]
click at [543, 430] on button "Search" at bounding box center [535, 427] width 76 height 29
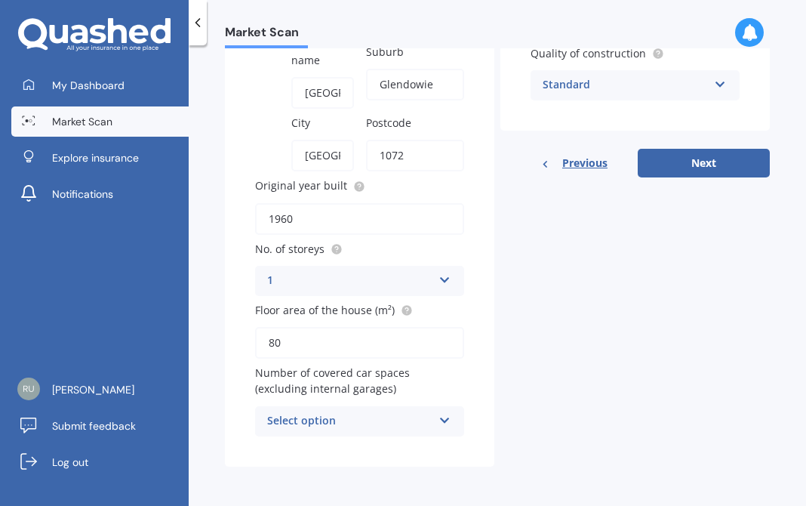
scroll to position [295, 0]
click at [439, 422] on icon at bounding box center [445, 417] width 13 height 11
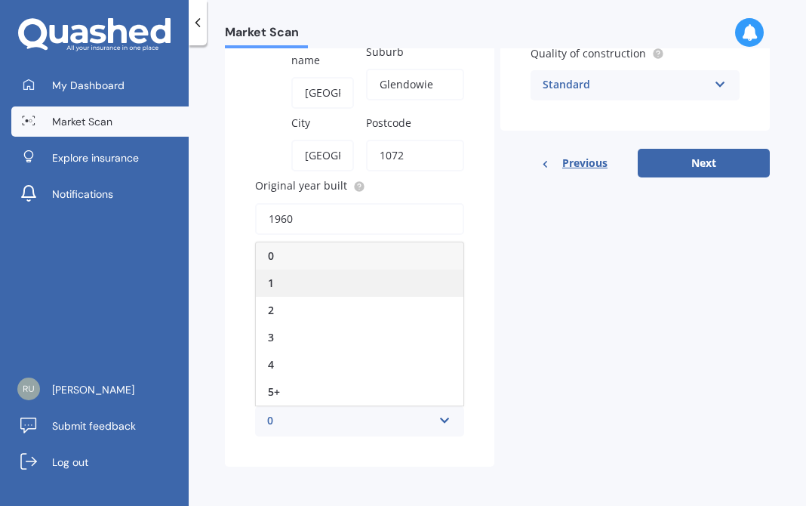
click at [353, 281] on div "1" at bounding box center [360, 283] width 208 height 27
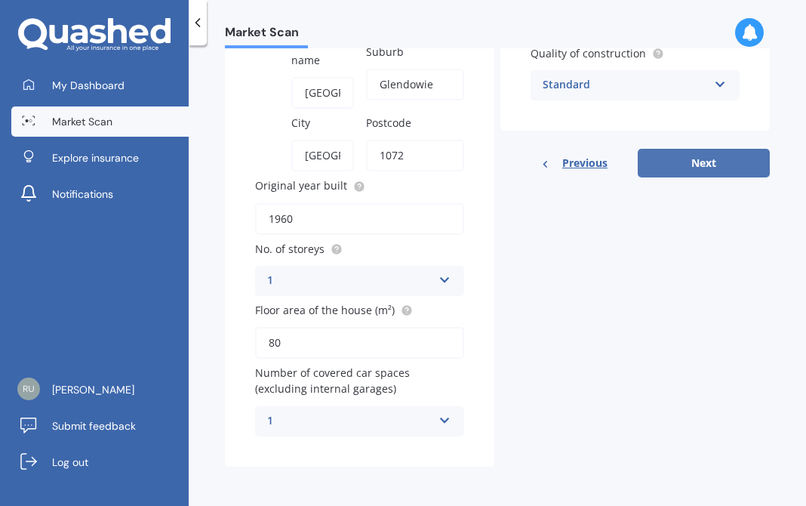
click at [696, 162] on button "Next" at bounding box center [704, 163] width 132 height 29
select select "28"
select select "12"
select select "1964"
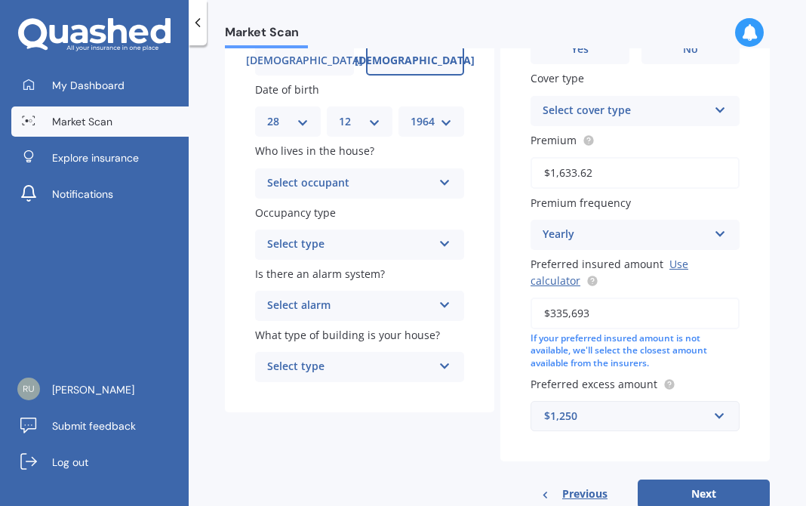
scroll to position [203, 0]
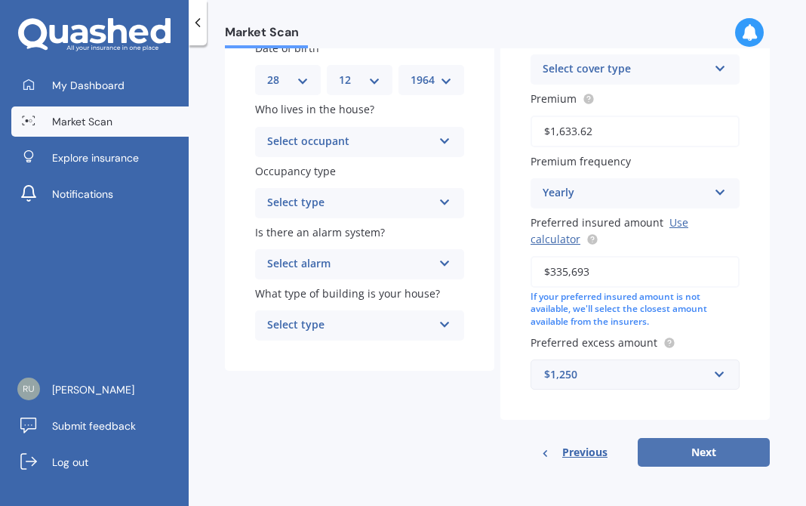
click at [703, 453] on button "Next" at bounding box center [704, 452] width 132 height 29
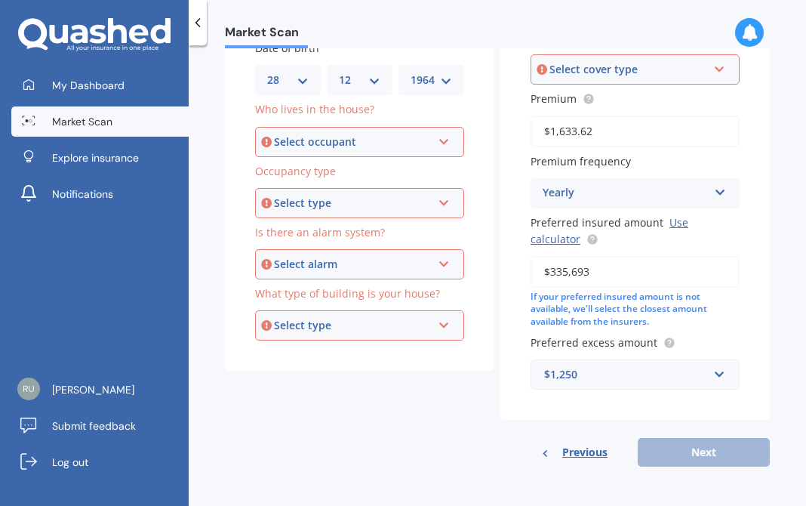
click at [449, 138] on div "Select occupant Owner Owner + Boarder" at bounding box center [359, 142] width 209 height 30
click at [449, 138] on div "Owner Owner Owner + Boarder" at bounding box center [359, 142] width 209 height 30
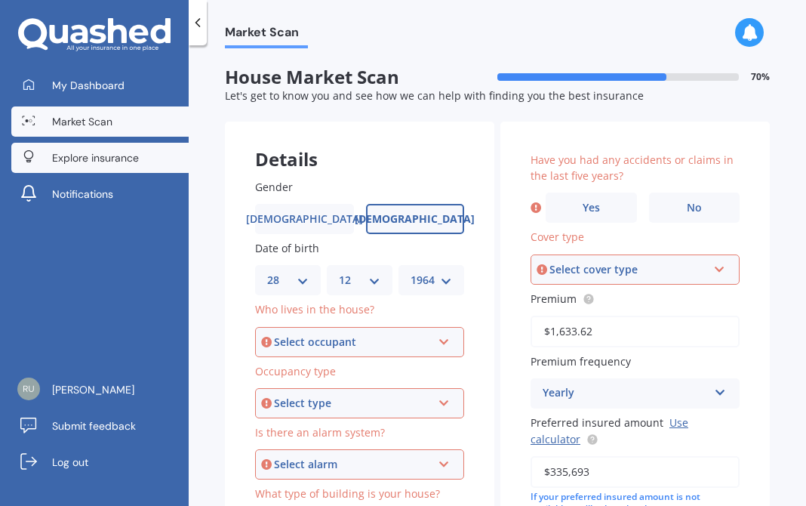
click at [97, 161] on span "Explore insurance" at bounding box center [95, 157] width 87 height 15
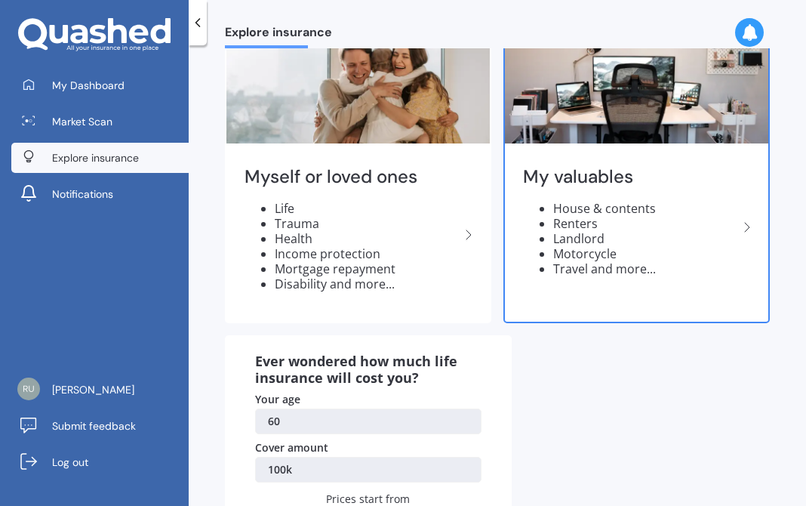
scroll to position [88, 0]
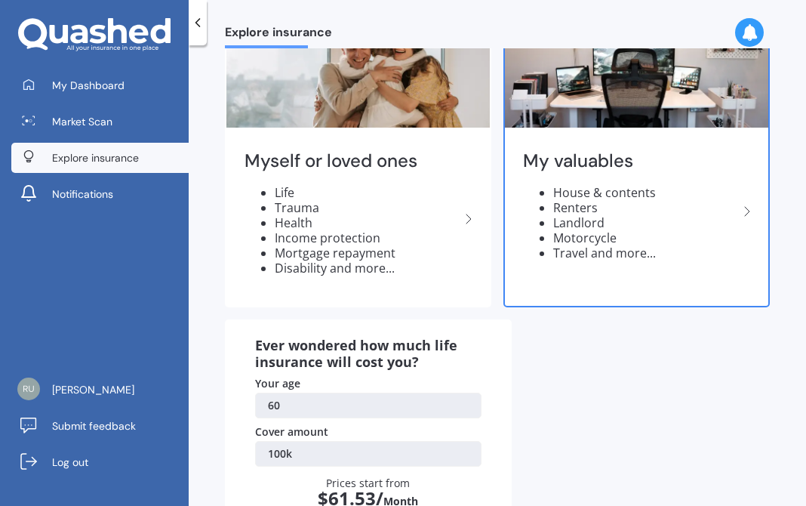
click at [658, 239] on li "Motorcycle" at bounding box center [646, 237] width 185 height 15
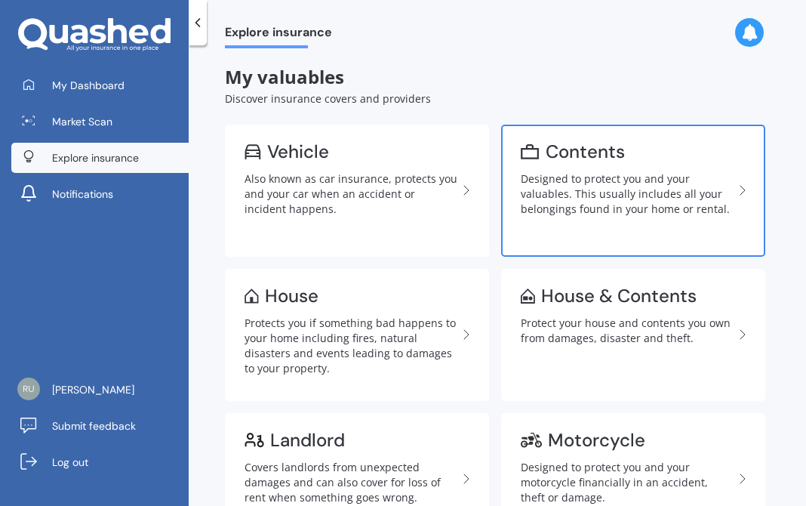
scroll to position [260, 0]
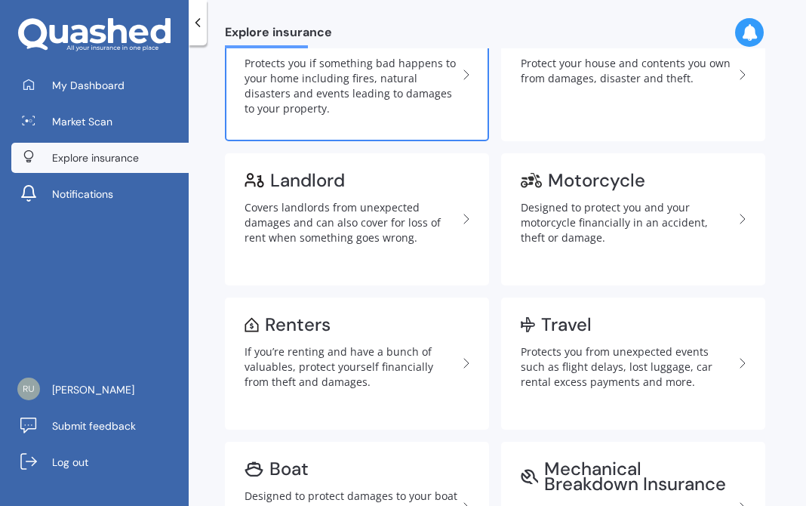
click at [431, 116] on div "Protects you if something bad happens to your home including fires, natural dis…" at bounding box center [351, 86] width 213 height 60
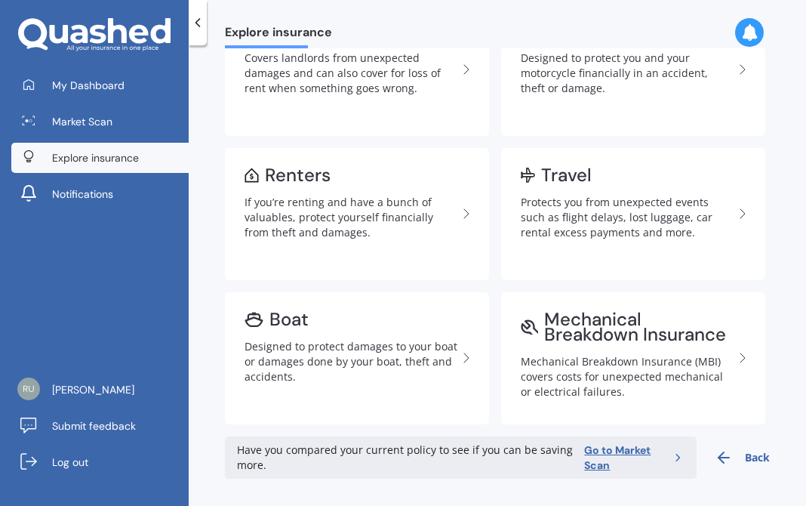
scroll to position [460, 0]
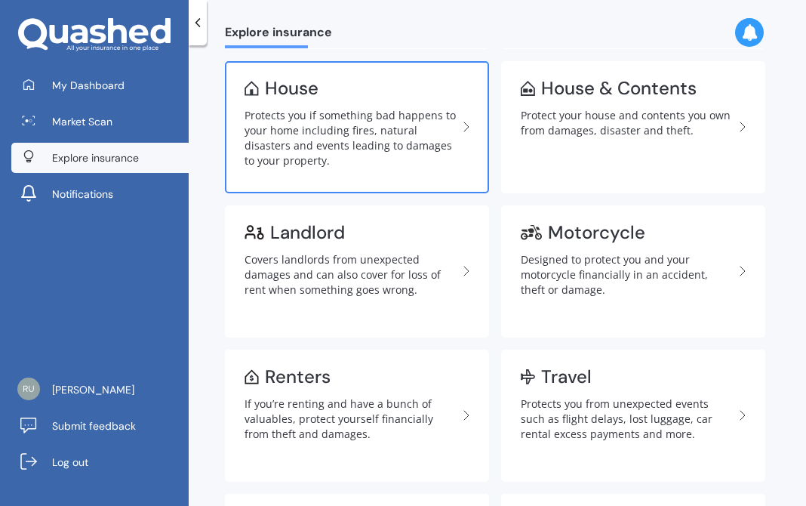
click at [395, 168] on div "Protects you if something bad happens to your home including fires, natural dis…" at bounding box center [351, 138] width 213 height 60
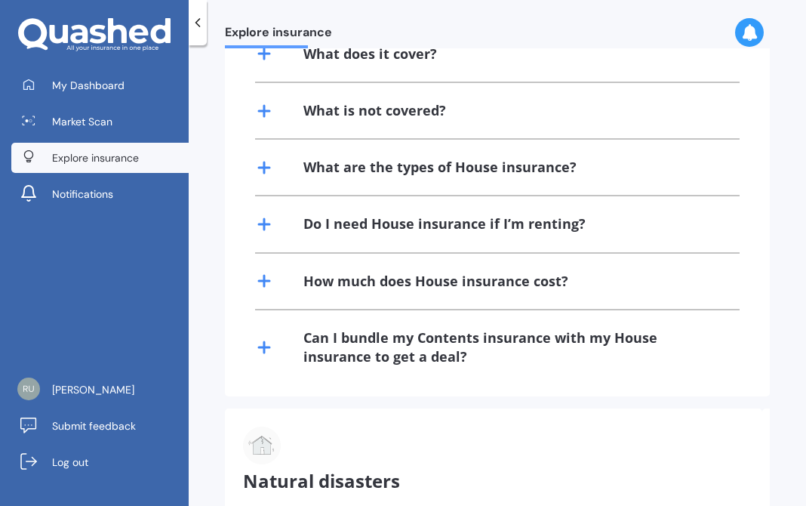
scroll to position [432, 0]
click at [563, 170] on div "What are the types of House insurance?" at bounding box center [440, 166] width 273 height 19
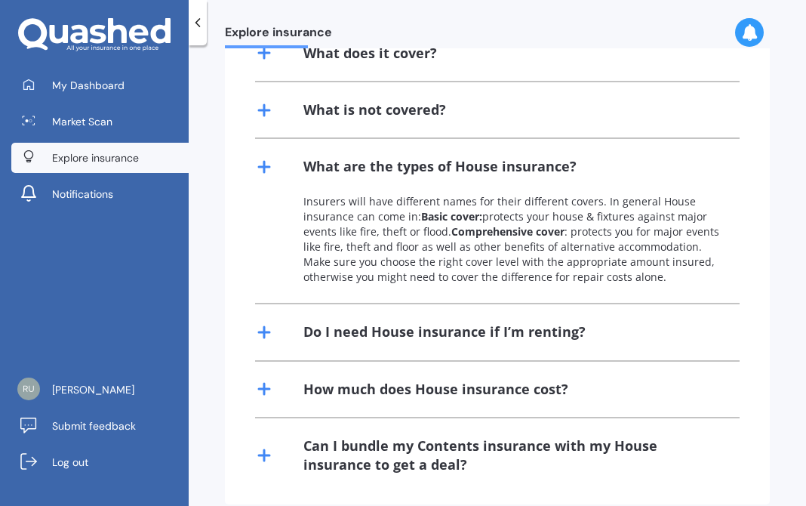
click at [563, 170] on div "What are the types of House insurance?" at bounding box center [440, 166] width 273 height 19
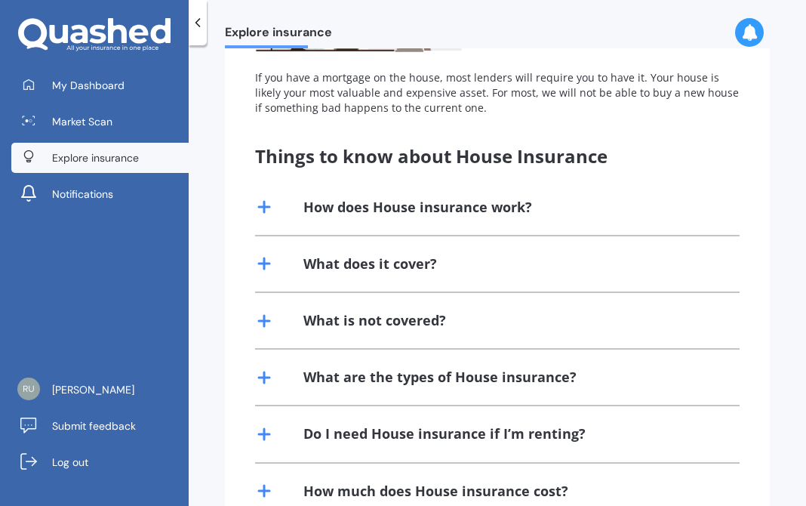
scroll to position [345, 0]
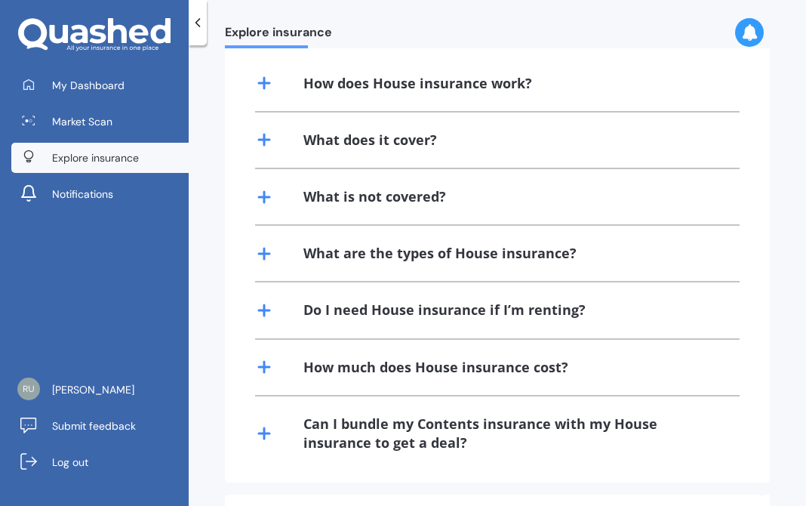
click at [399, 369] on div "How much does House insurance cost?" at bounding box center [436, 367] width 265 height 19
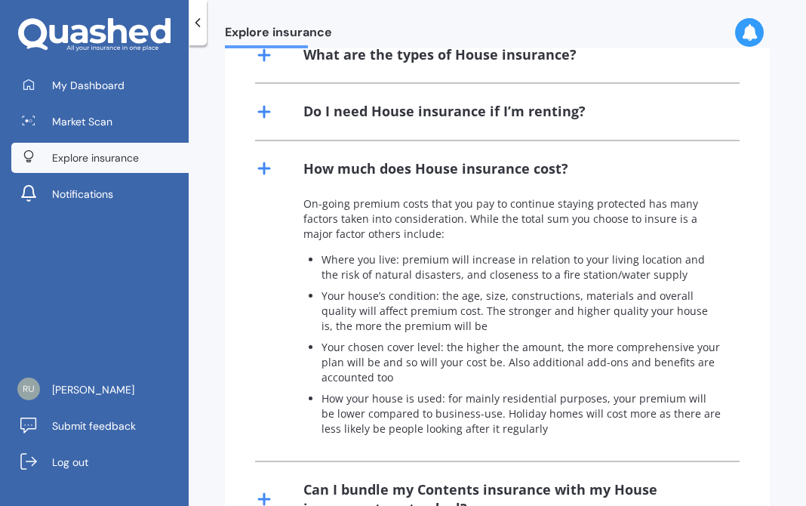
scroll to position [356, 0]
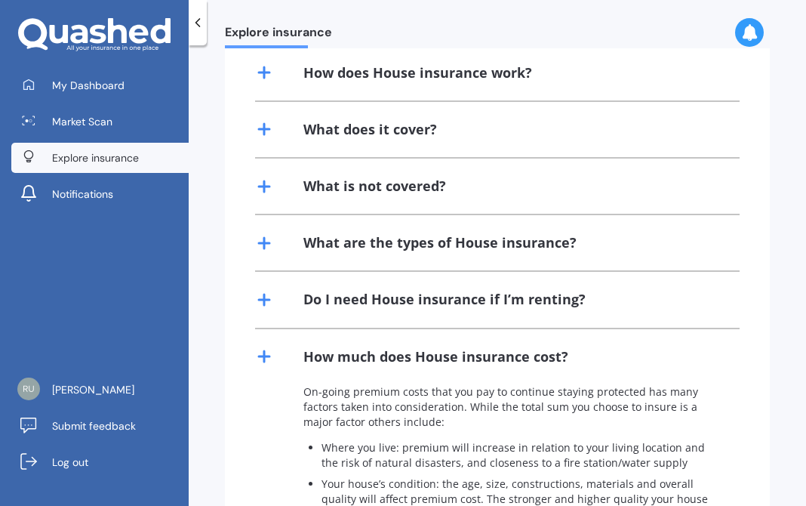
click at [393, 236] on div "What are the types of House insurance?" at bounding box center [440, 242] width 273 height 19
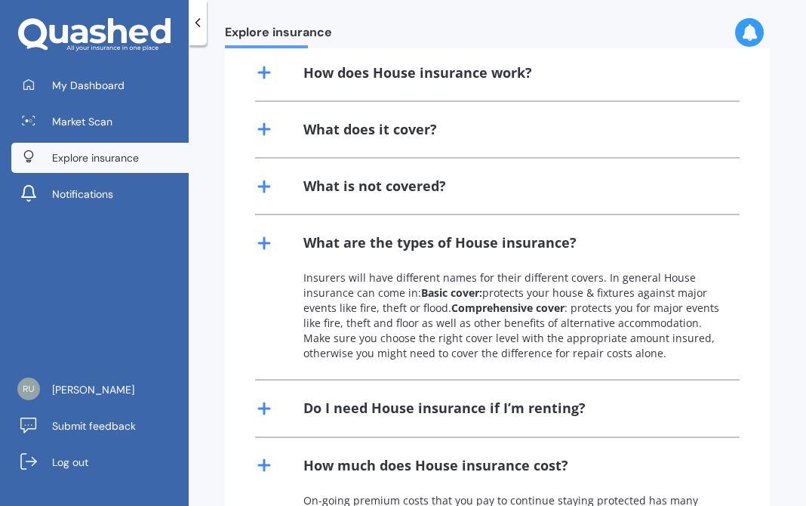
click at [441, 69] on div "How does House insurance work?" at bounding box center [418, 72] width 229 height 19
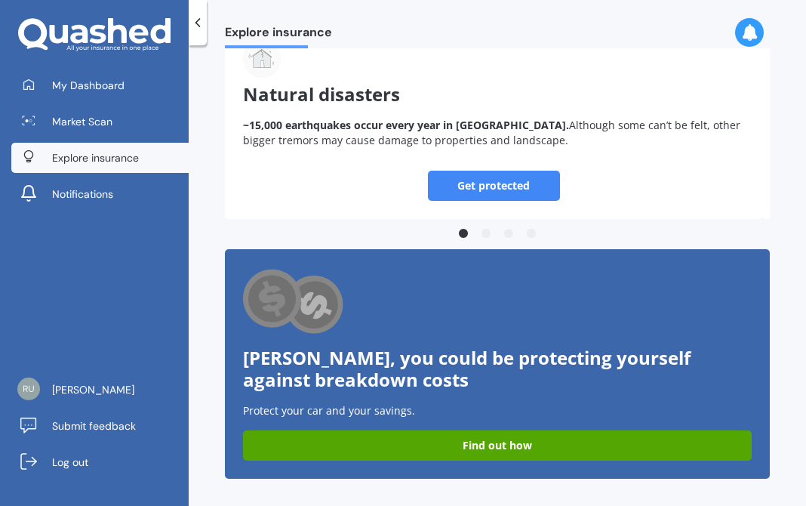
scroll to position [1328, 0]
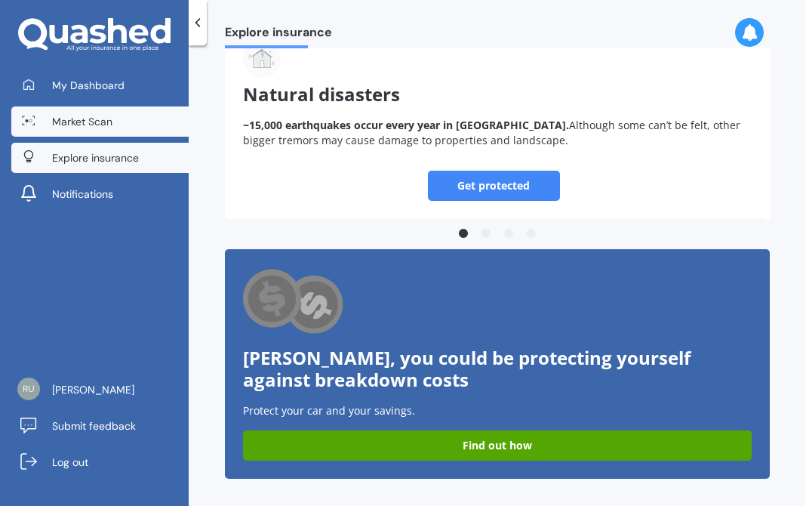
click at [103, 125] on span "Market Scan" at bounding box center [82, 121] width 60 height 15
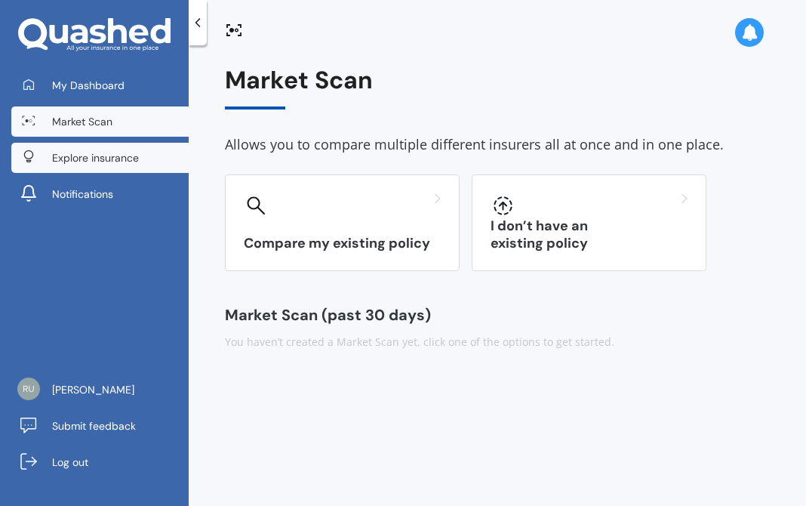
click at [88, 164] on span "Explore insurance" at bounding box center [95, 157] width 87 height 15
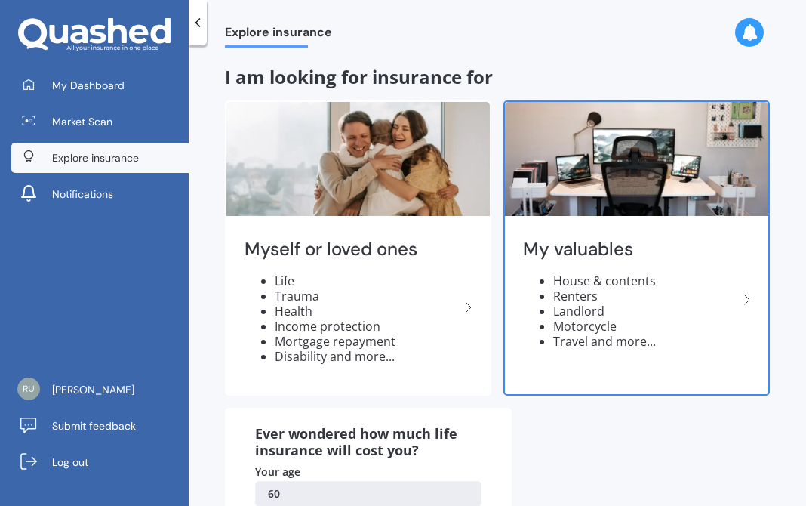
click at [572, 308] on li "Landlord" at bounding box center [646, 311] width 185 height 15
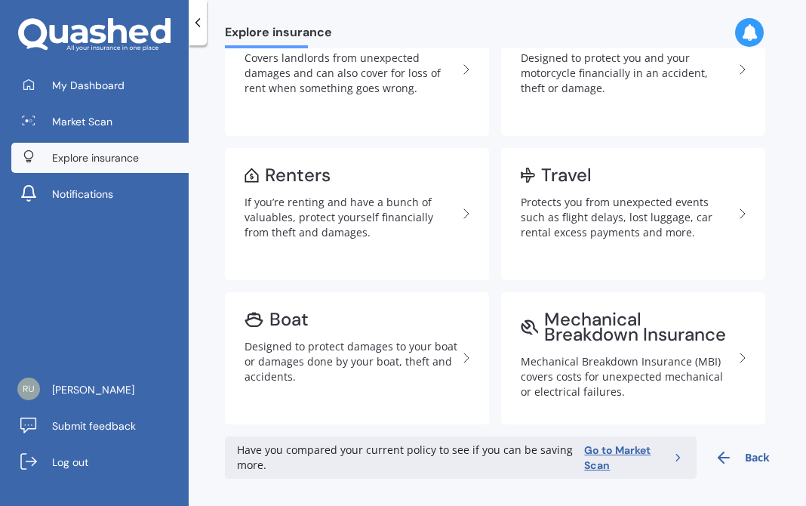
scroll to position [546, 0]
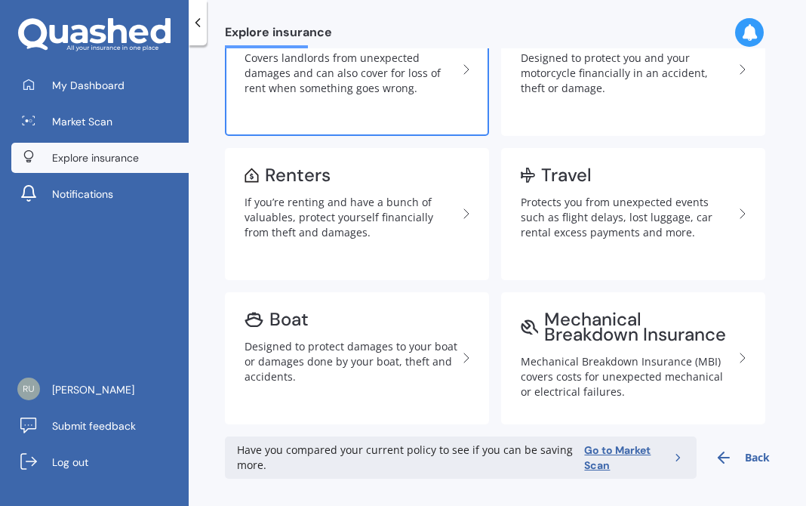
click at [307, 96] on div "Covers landlords from unexpected damages and can also cover for loss of rent wh…" at bounding box center [351, 73] width 213 height 45
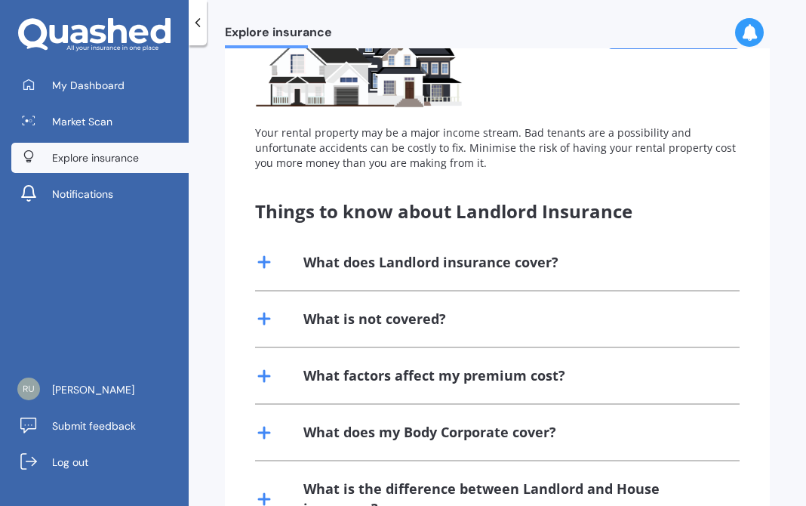
scroll to position [153, 0]
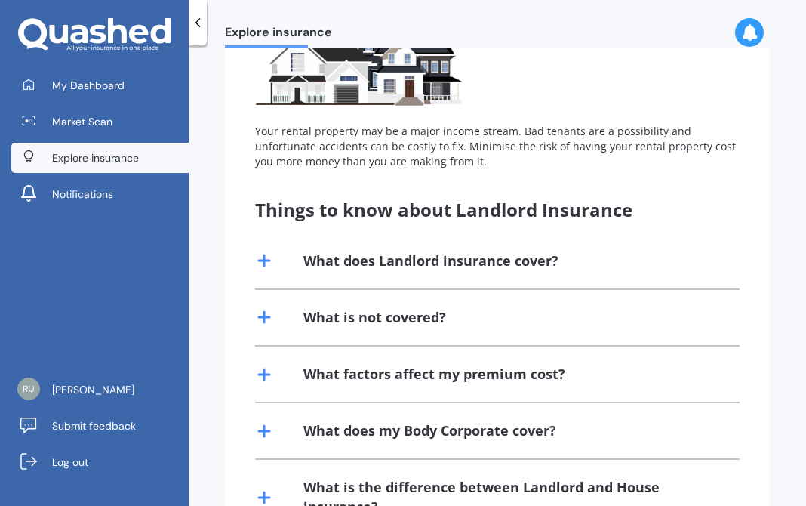
click at [274, 257] on div "What does Landlord insurance cover?" at bounding box center [497, 260] width 485 height 55
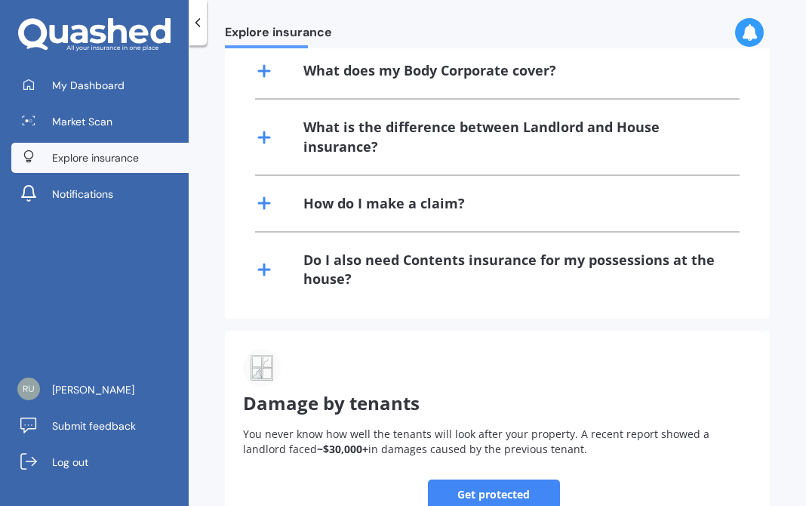
scroll to position [441, 0]
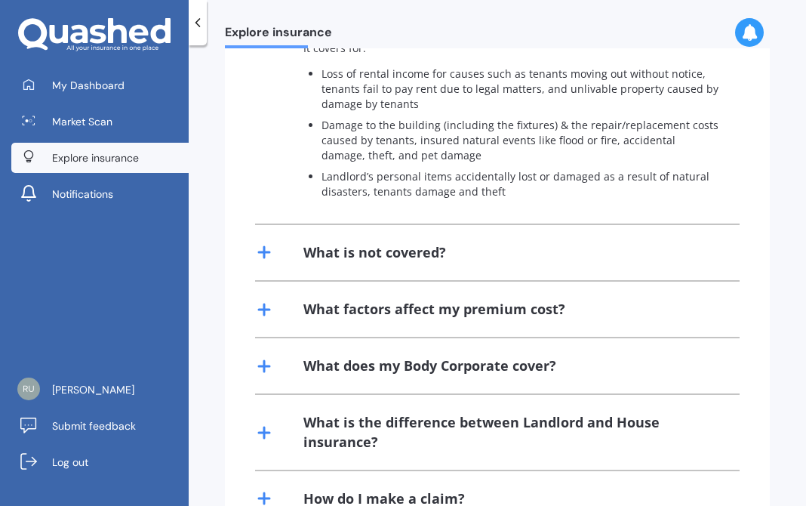
click at [260, 252] on line at bounding box center [264, 252] width 11 height 0
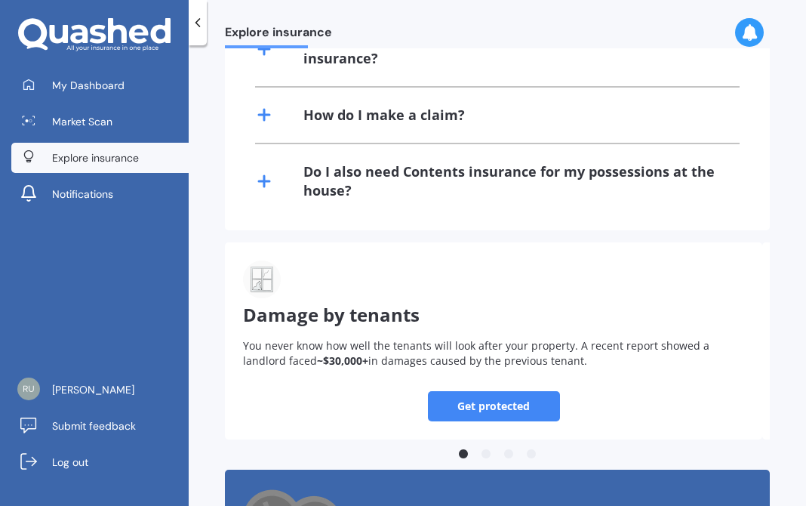
scroll to position [1183, 0]
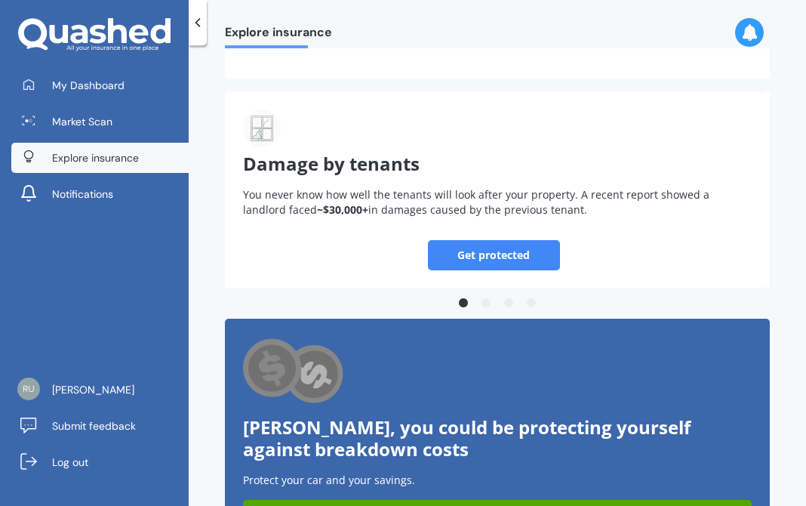
click at [504, 253] on link "Get protected" at bounding box center [494, 255] width 132 height 30
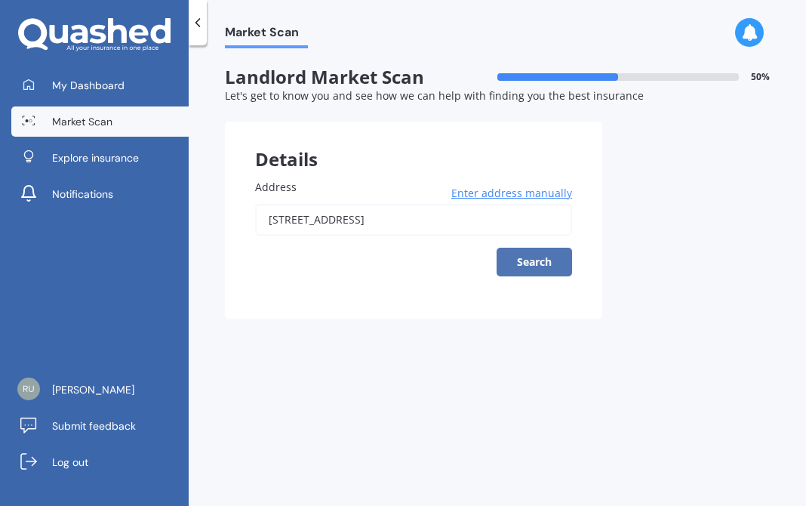
click at [534, 261] on button "Search" at bounding box center [535, 262] width 76 height 29
click at [502, 190] on span "Enter address manually" at bounding box center [512, 193] width 121 height 15
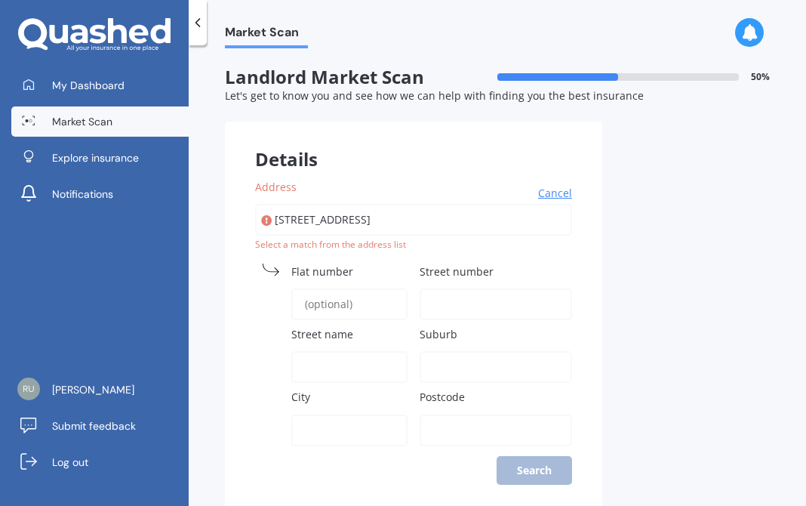
click at [347, 297] on input "Flat number" at bounding box center [349, 304] width 116 height 32
type input "1"
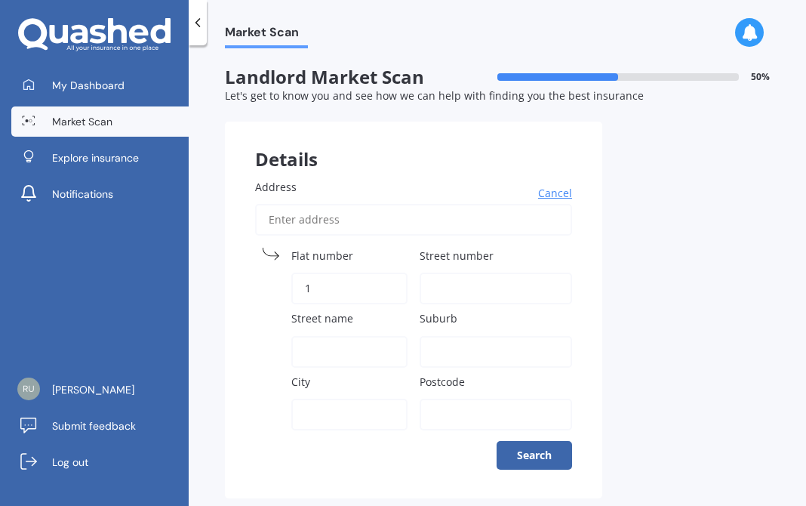
click at [463, 286] on input "Street number" at bounding box center [496, 289] width 153 height 32
type input "30"
click at [326, 356] on input "Street name" at bounding box center [349, 352] width 116 height 32
type input "[GEOGRAPHIC_DATA]"
click at [439, 348] on input "Suburb" at bounding box center [496, 352] width 153 height 32
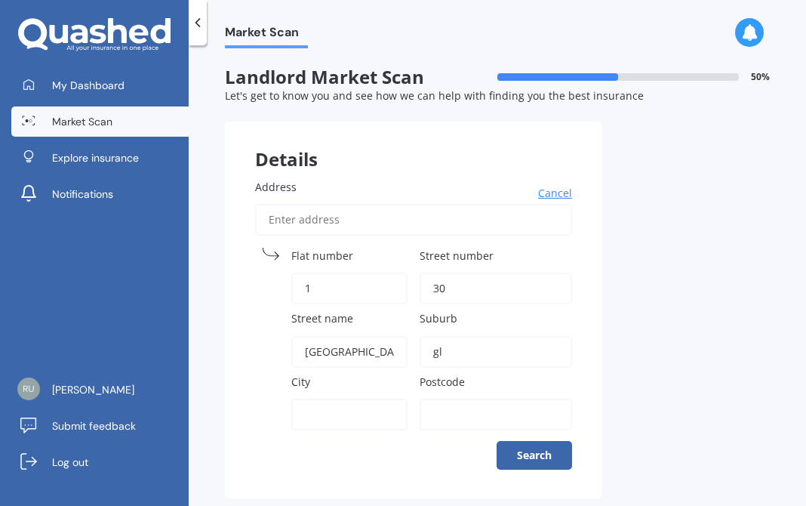
type input "Glendowie"
click at [329, 401] on input "City" at bounding box center [349, 415] width 116 height 32
type input "[GEOGRAPHIC_DATA]"
type input "1072"
click at [535, 459] on button "Search" at bounding box center [535, 455] width 76 height 29
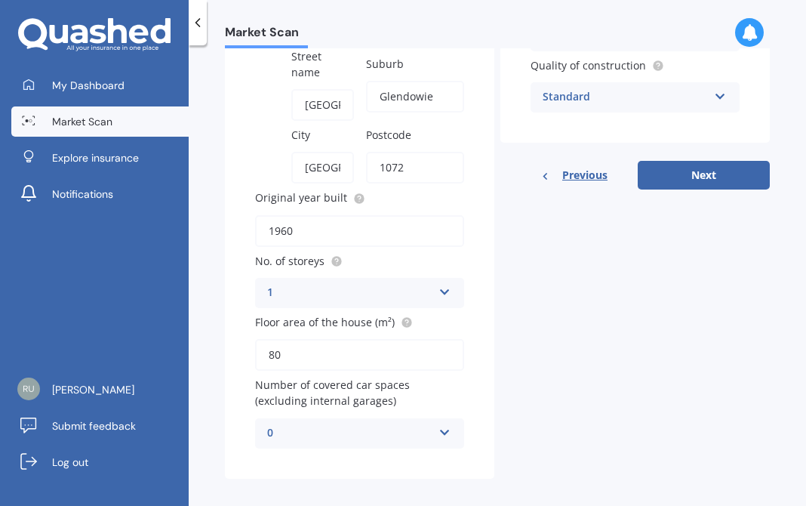
scroll to position [295, 0]
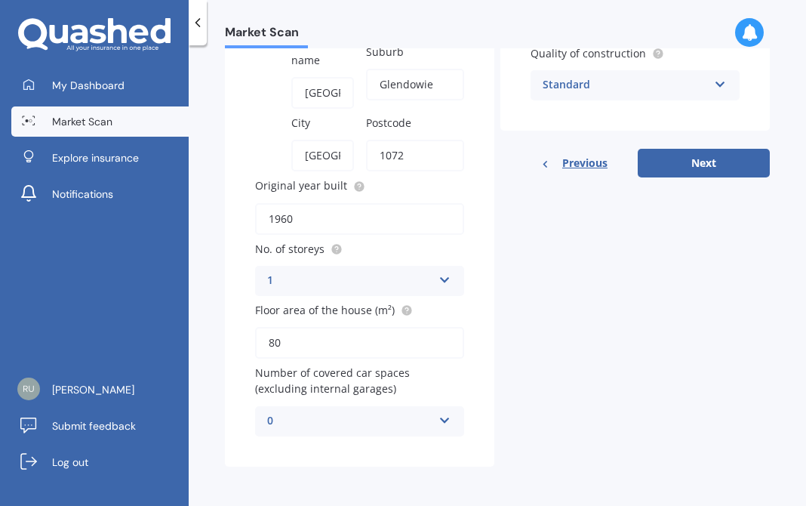
click at [442, 423] on icon at bounding box center [445, 417] width 13 height 11
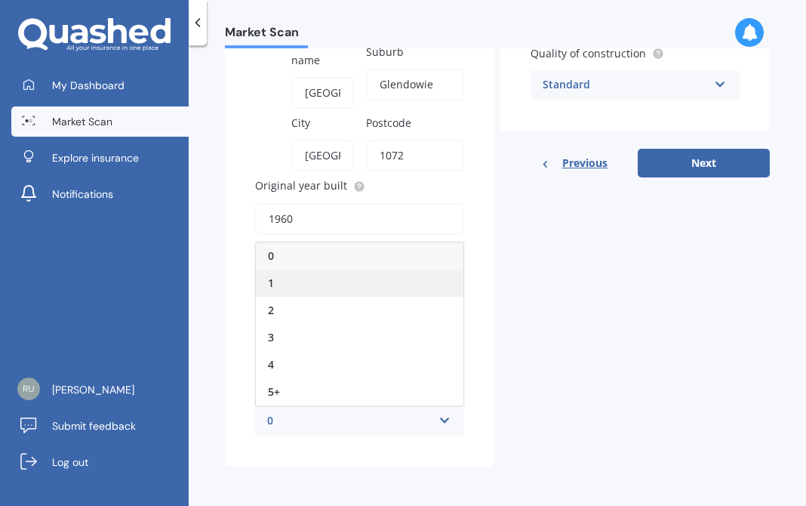
click at [349, 283] on div "1" at bounding box center [360, 283] width 208 height 27
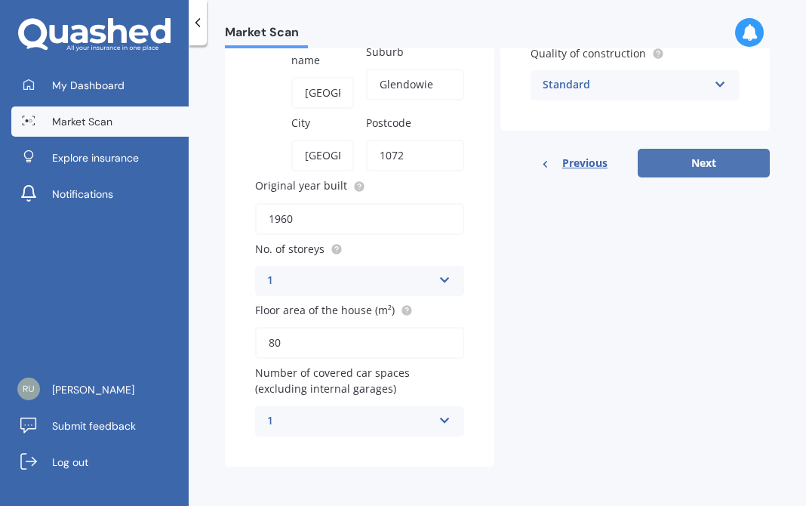
click at [717, 162] on button "Next" at bounding box center [704, 163] width 132 height 29
select select "28"
select select "12"
select select "1964"
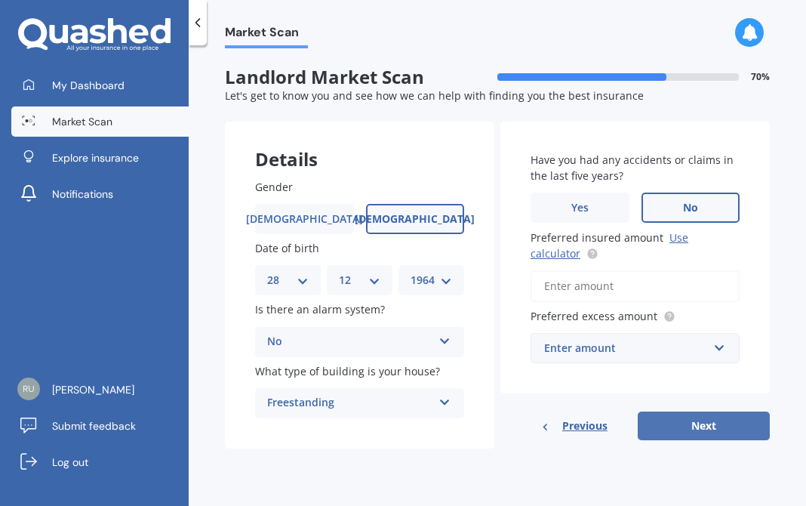
scroll to position [0, 0]
click at [445, 341] on icon at bounding box center [445, 338] width 13 height 11
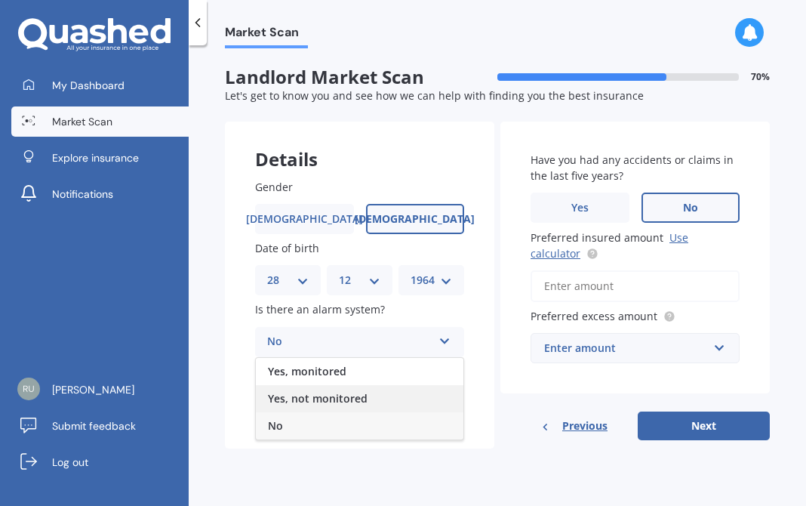
click at [379, 392] on div "Yes, not monitored" at bounding box center [360, 398] width 208 height 27
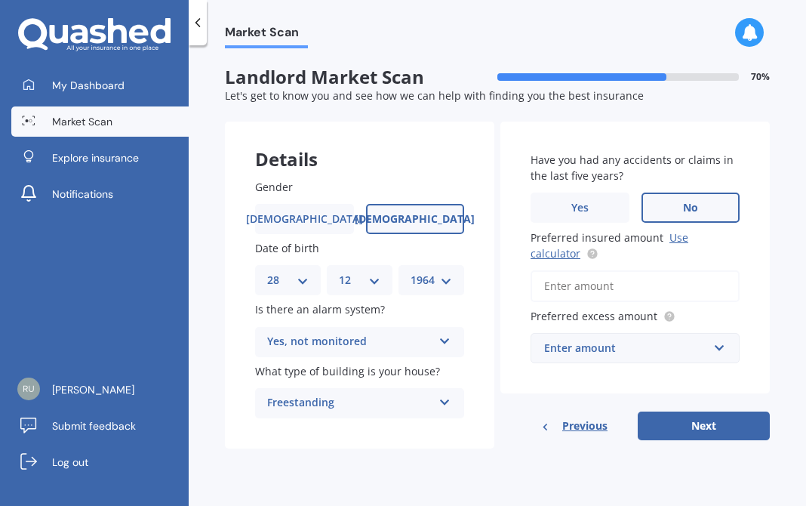
click at [441, 402] on icon at bounding box center [445, 399] width 13 height 11
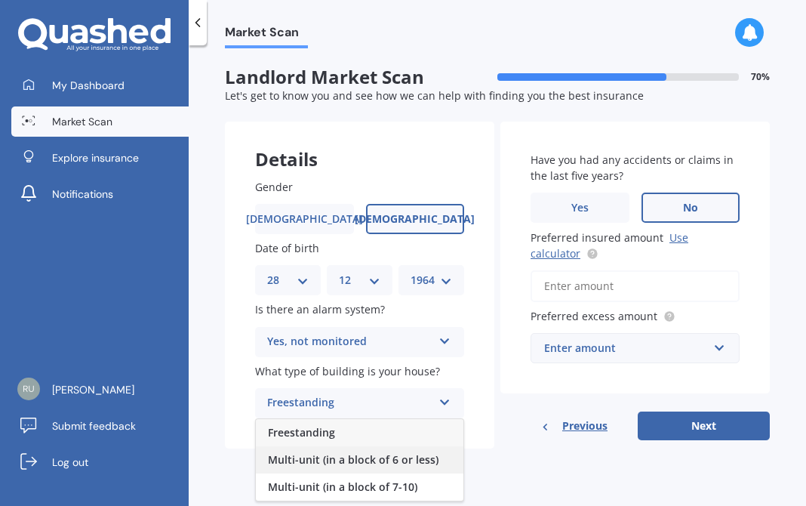
click at [427, 459] on span "Multi-unit (in a block of 6 or less)" at bounding box center [353, 459] width 171 height 14
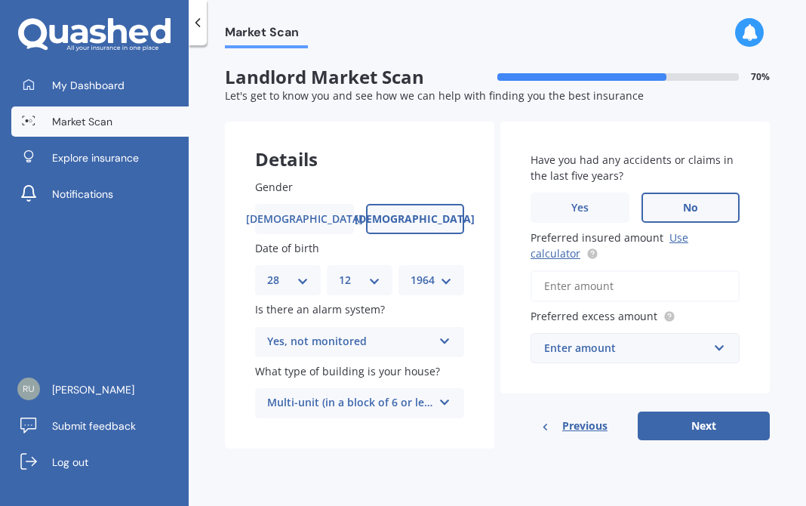
click at [650, 289] on input "Preferred insured amount Use calculator" at bounding box center [635, 286] width 209 height 32
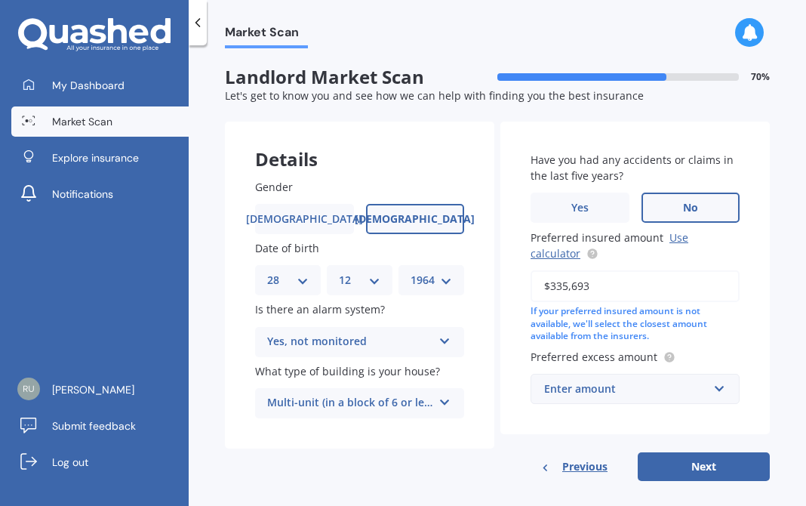
type input "$335,693"
click at [720, 390] on input "text" at bounding box center [630, 389] width 196 height 29
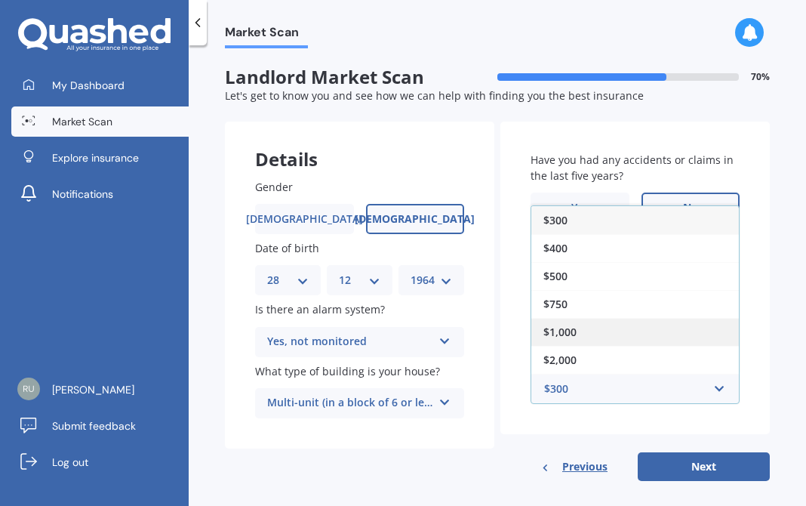
click at [606, 328] on div "$1,000" at bounding box center [636, 332] width 208 height 28
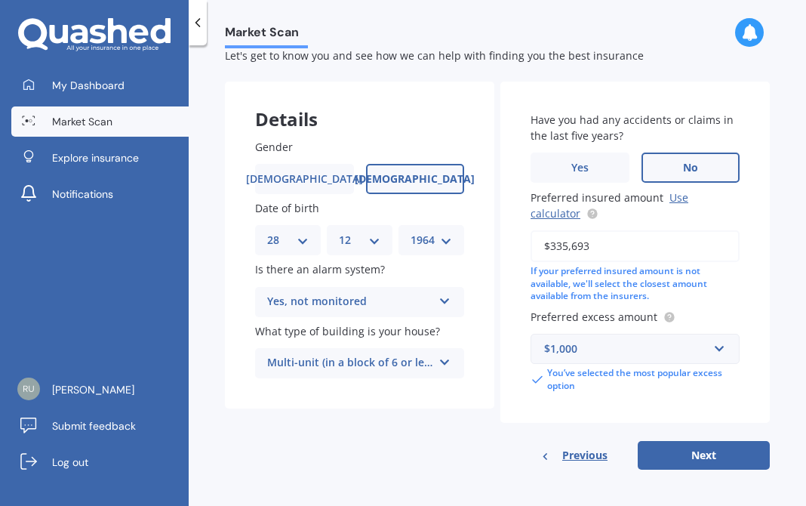
scroll to position [45, 0]
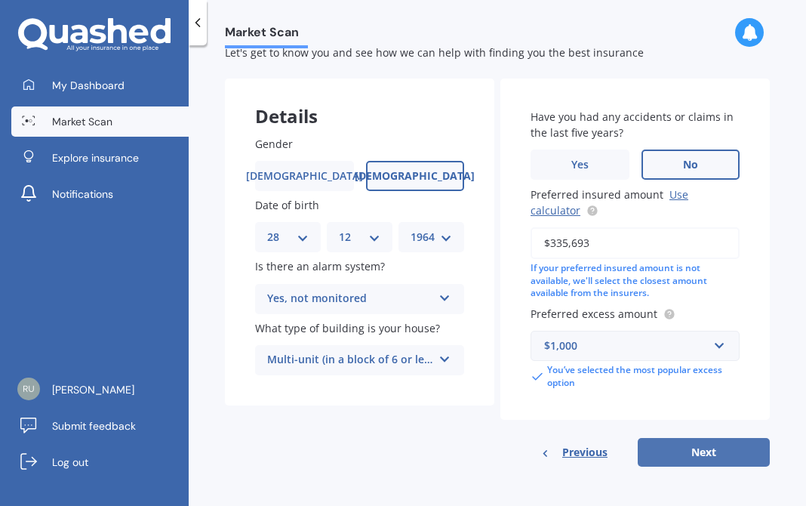
click at [689, 455] on button "Next" at bounding box center [704, 452] width 132 height 29
select select "28"
select select "12"
select select "1964"
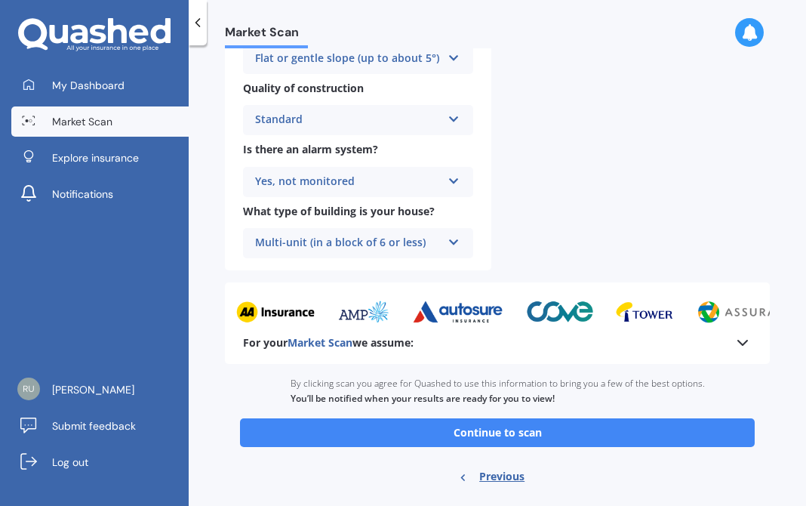
scroll to position [697, 0]
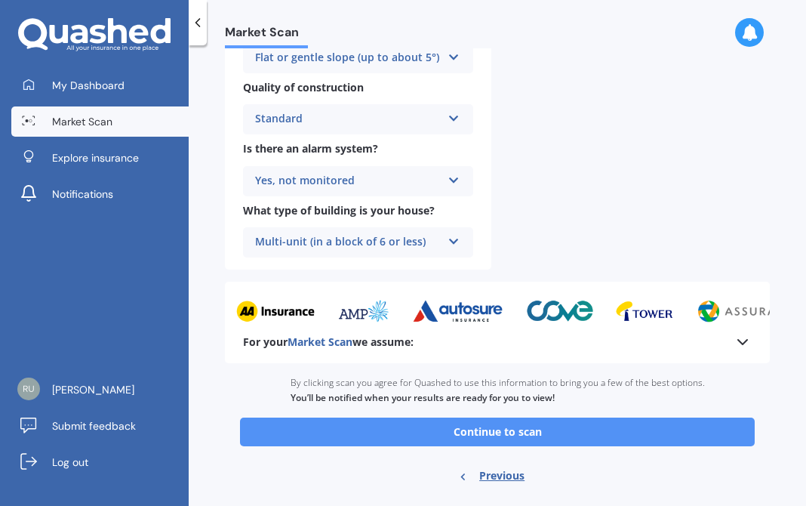
click at [492, 435] on button "Continue to scan" at bounding box center [497, 432] width 515 height 29
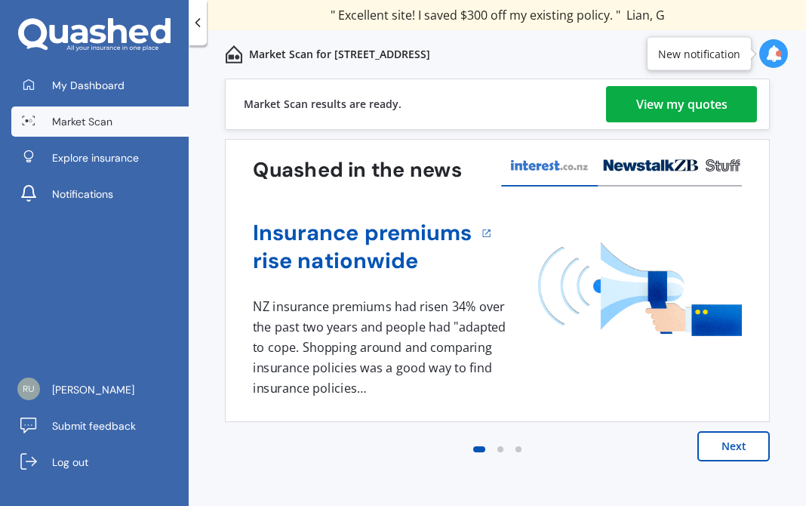
click at [702, 113] on div "View my quotes" at bounding box center [682, 104] width 91 height 36
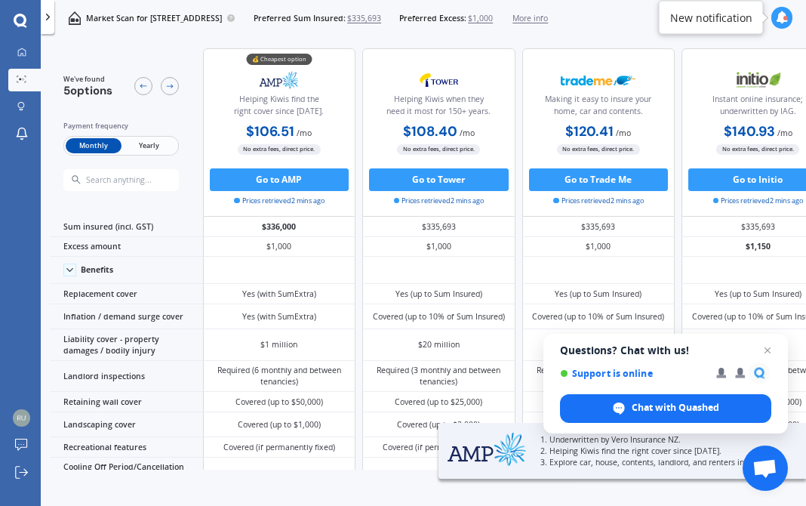
click at [160, 143] on span "Yearly" at bounding box center [149, 145] width 55 height 15
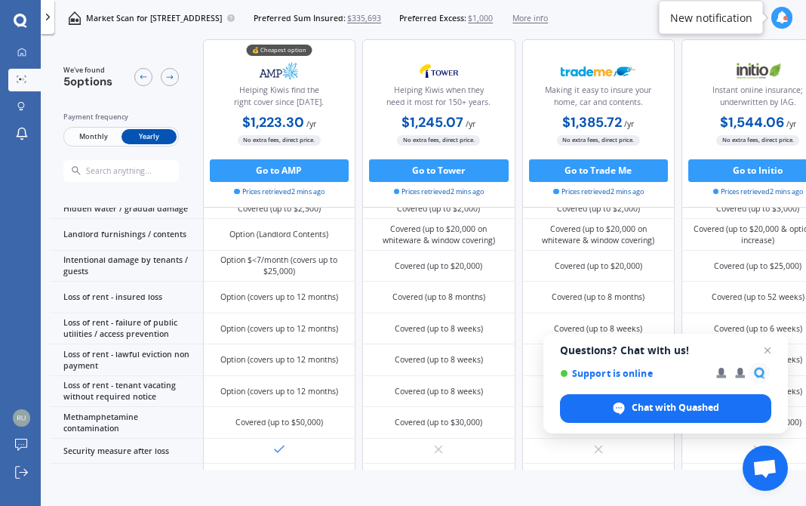
scroll to position [533, 0]
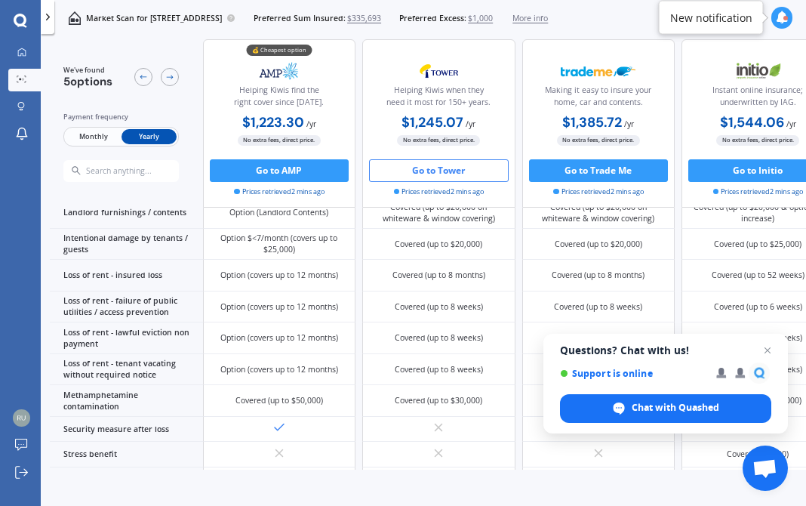
click at [424, 171] on button "Go to Tower" at bounding box center [439, 170] width 140 height 23
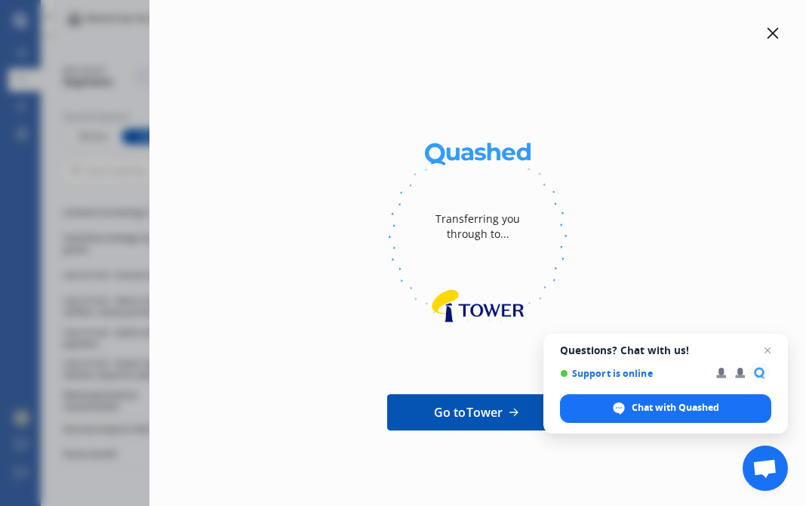
click at [771, 26] on div at bounding box center [773, 33] width 18 height 18
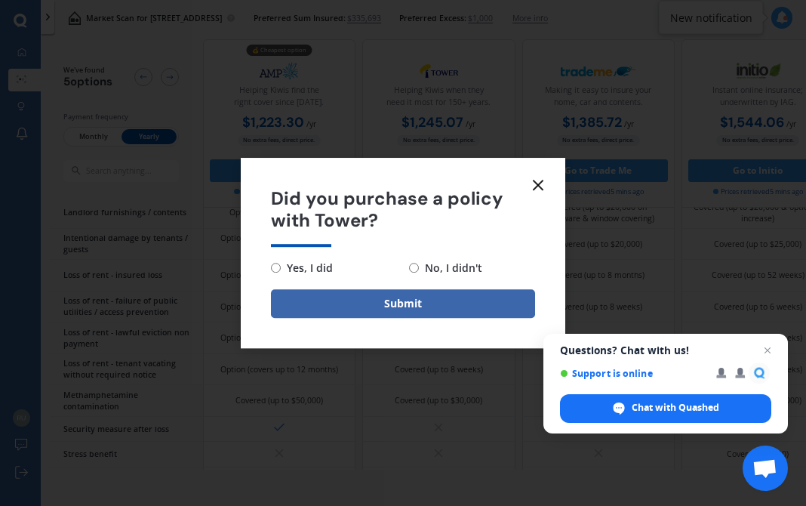
click at [433, 269] on span "No, I didn't" at bounding box center [450, 268] width 63 height 18
click at [419, 269] on input "No, I didn't" at bounding box center [414, 268] width 10 height 10
radio input "true"
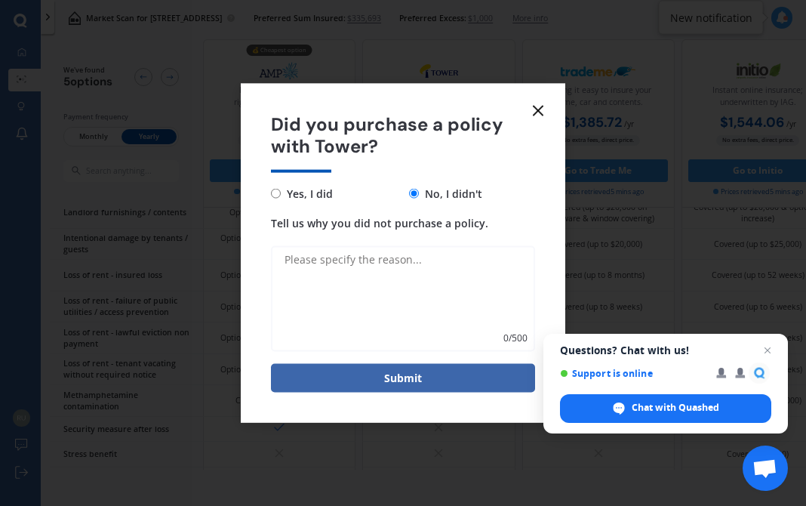
click at [359, 263] on textarea "Tell us why you did not purchase a policy." at bounding box center [403, 298] width 264 height 106
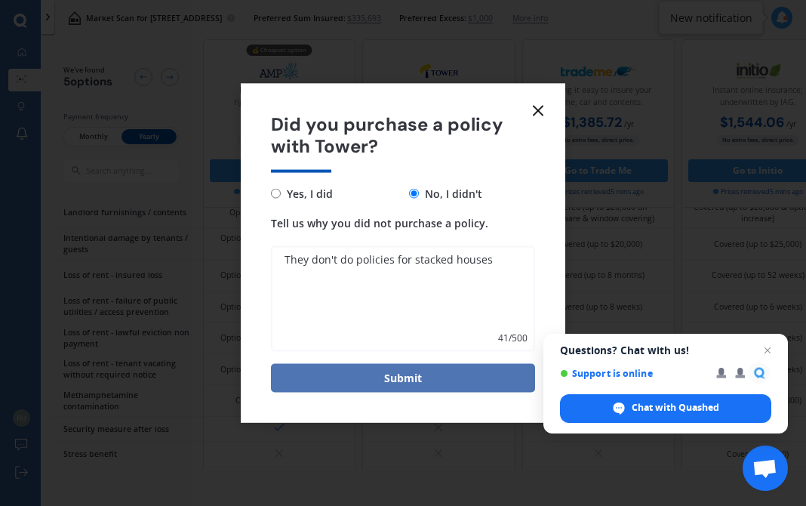
type textarea "They don't do policies for stacked houses"
click at [385, 385] on button "Submit" at bounding box center [403, 377] width 264 height 29
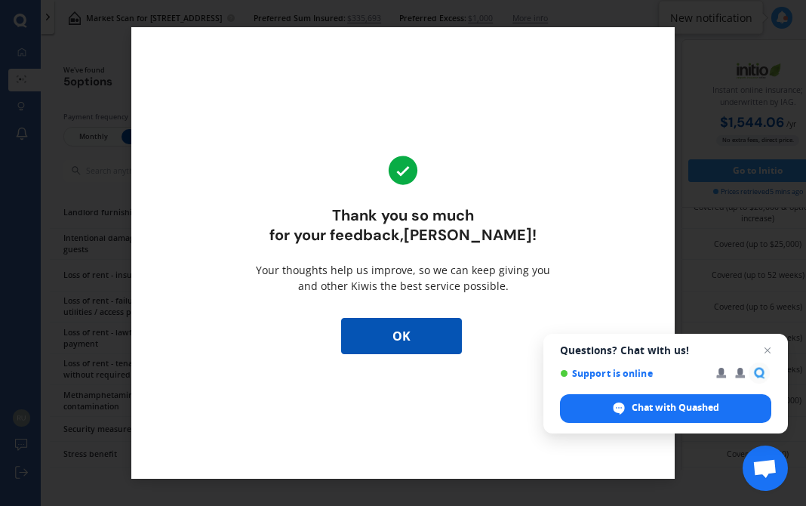
click at [422, 341] on button "OK" at bounding box center [401, 336] width 121 height 36
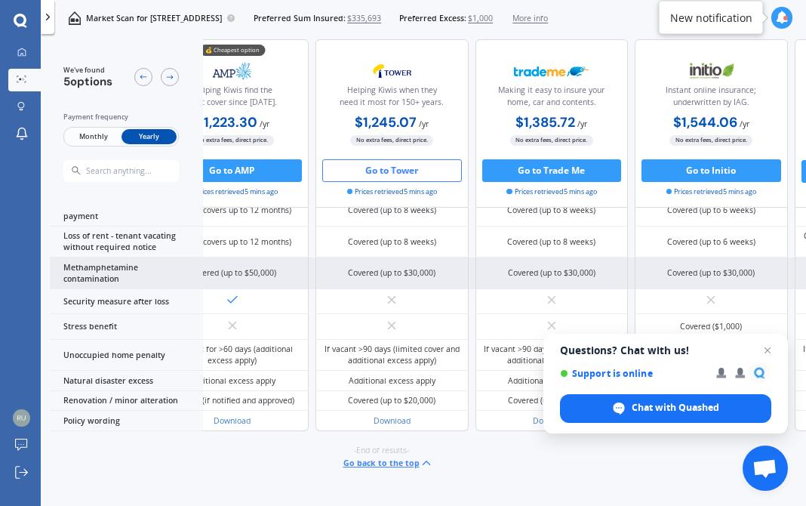
scroll to position [705, 62]
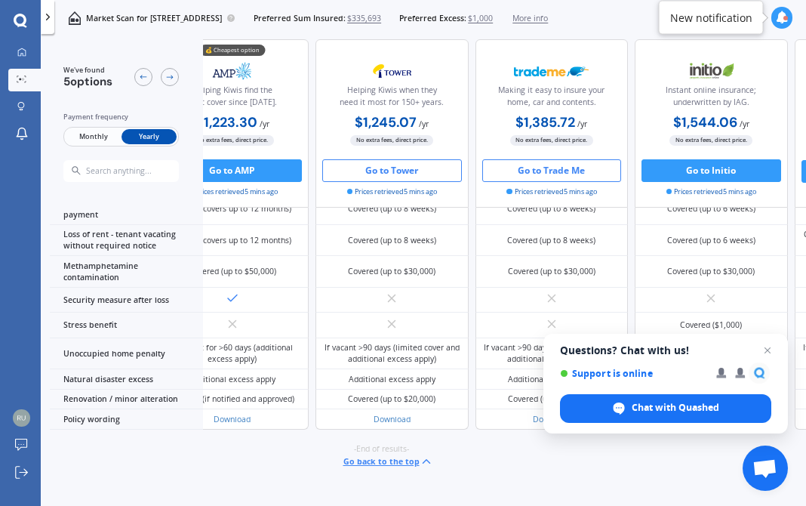
click at [547, 169] on button "Go to Trade Me" at bounding box center [553, 170] width 140 height 23
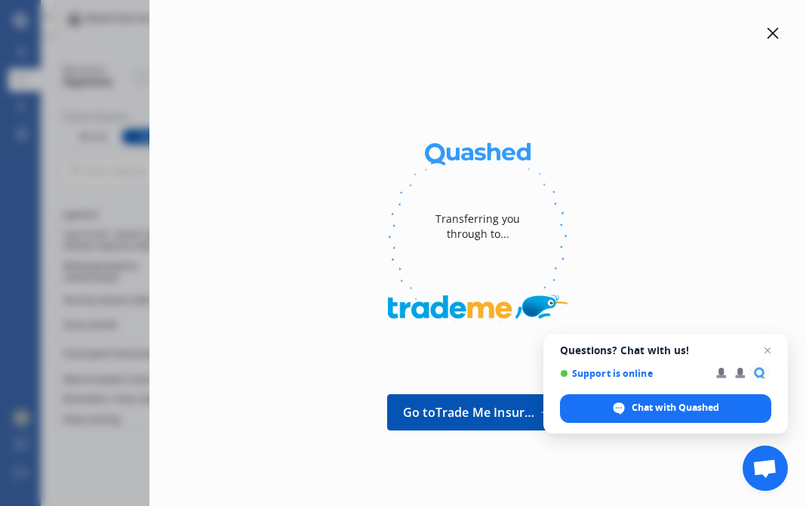
click at [767, 30] on icon at bounding box center [773, 33] width 12 height 12
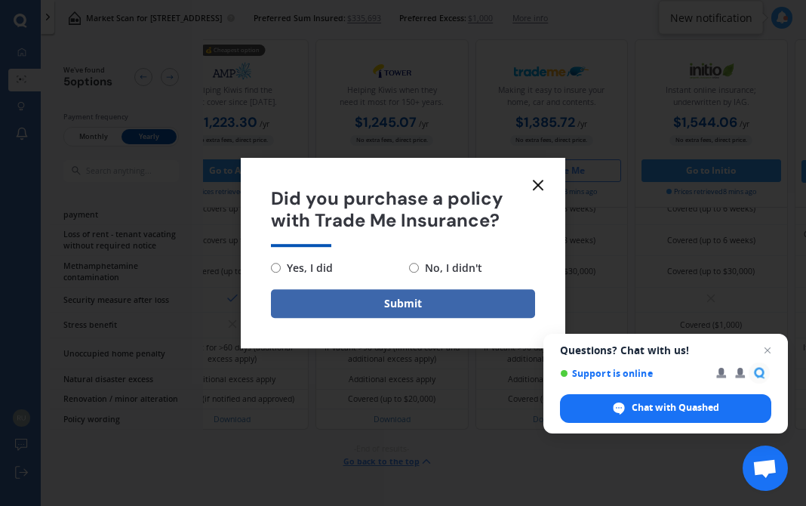
click at [415, 270] on input "No, I didn't" at bounding box center [414, 268] width 10 height 10
radio input "true"
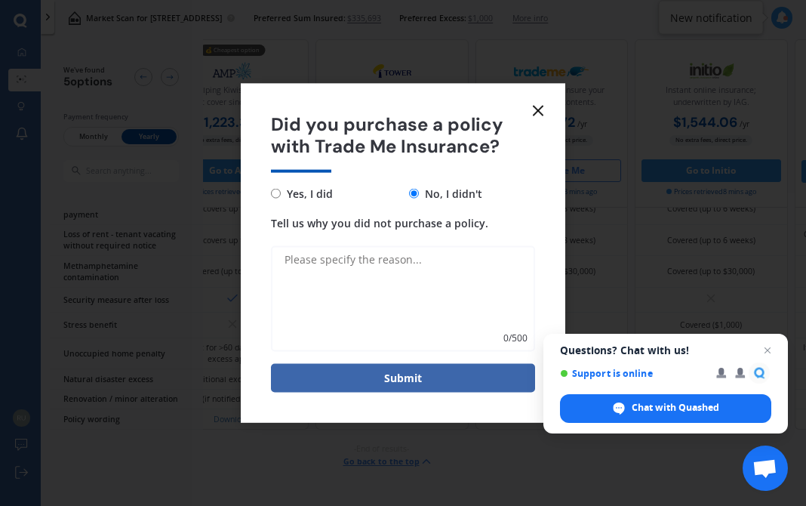
click at [377, 259] on textarea "Tell us why you did not purchase a policy." at bounding box center [403, 298] width 264 height 106
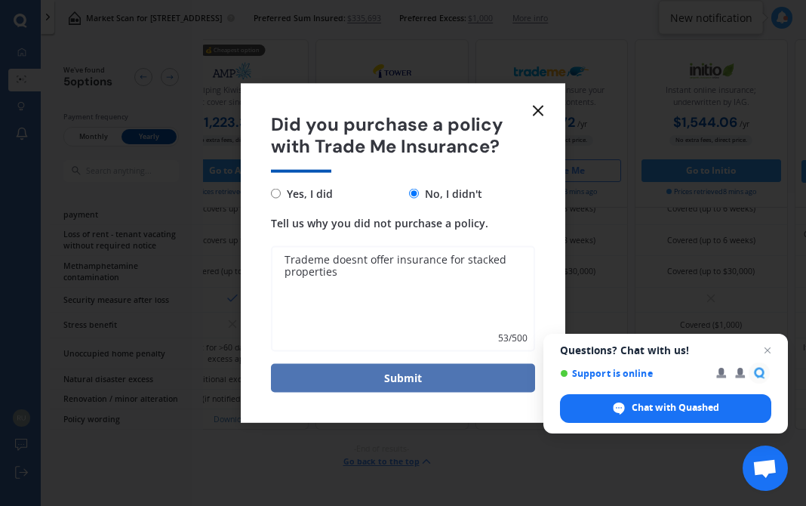
type textarea "Trademe doesnt offer insurance for stacked properties"
click at [421, 373] on button "Submit" at bounding box center [403, 377] width 264 height 29
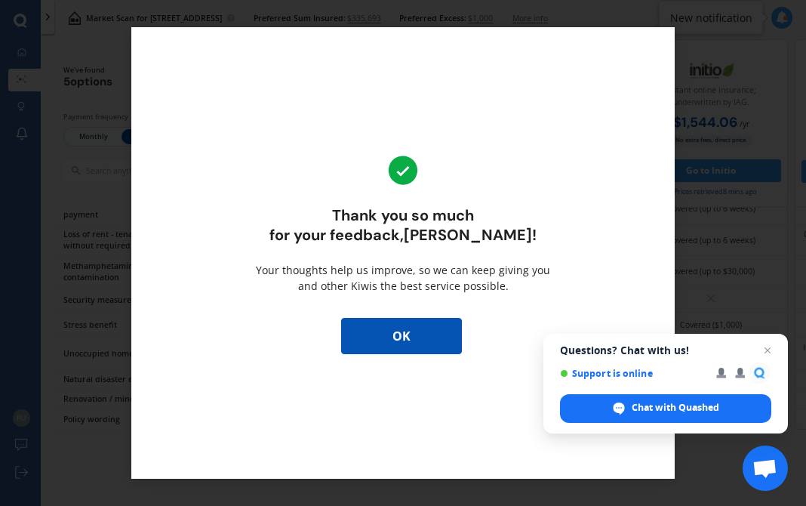
click at [360, 340] on button "OK" at bounding box center [401, 336] width 121 height 36
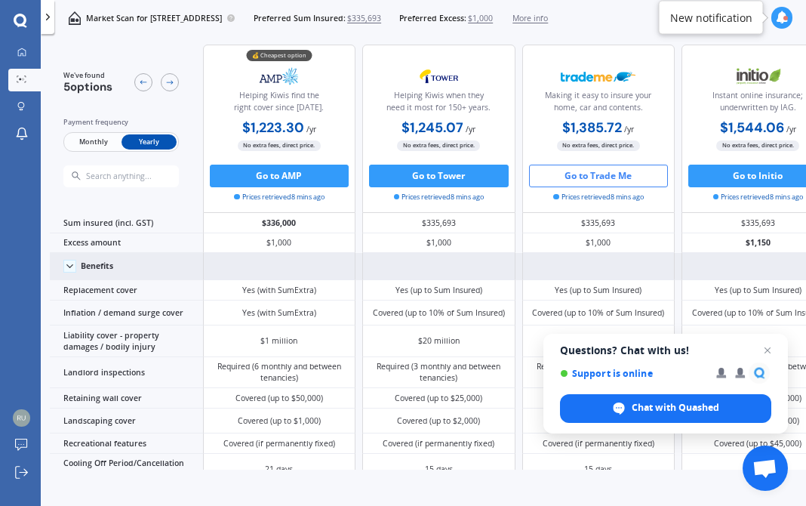
scroll to position [0, 0]
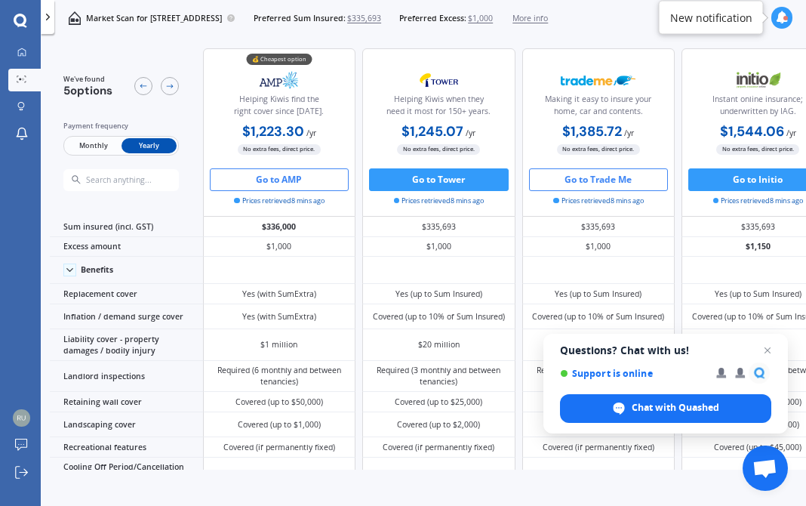
click at [281, 178] on button "Go to AMP" at bounding box center [280, 179] width 140 height 23
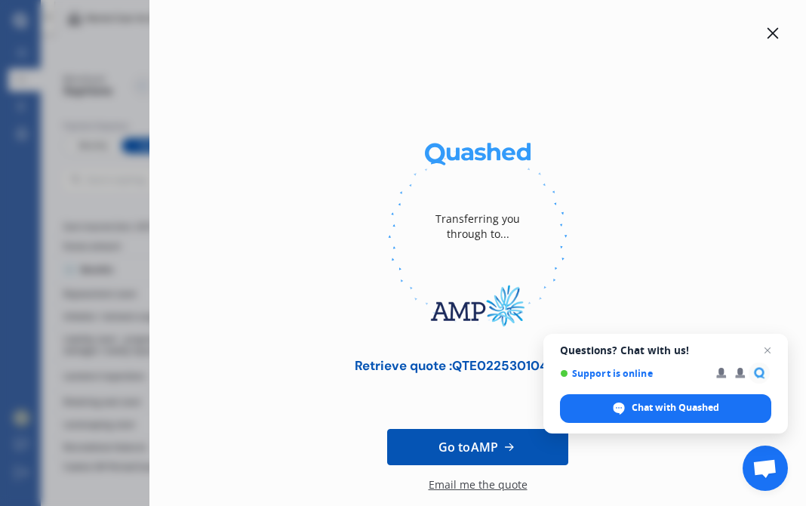
click at [767, 35] on icon at bounding box center [773, 33] width 12 height 12
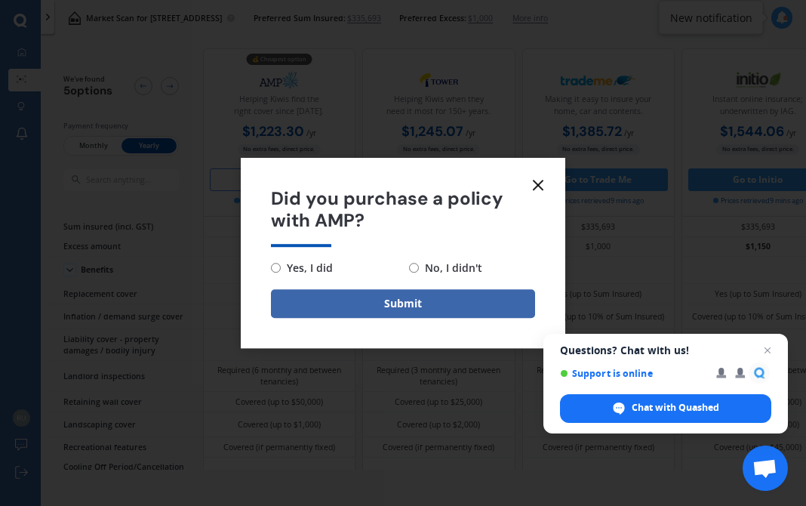
click at [539, 173] on form "Did you purchase a policy with AMP? Yes, I did No, I didn't Submit" at bounding box center [403, 253] width 325 height 190
click at [540, 183] on line at bounding box center [538, 184] width 9 height 9
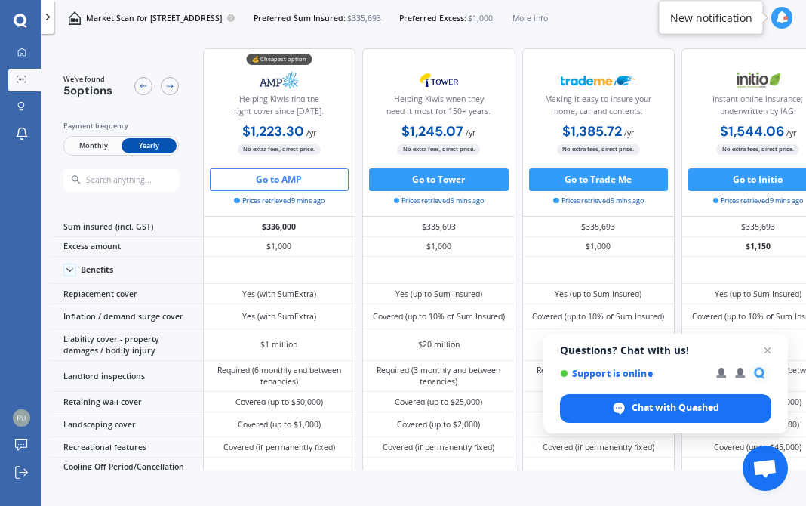
click at [302, 177] on button "Go to AMP" at bounding box center [280, 179] width 140 height 23
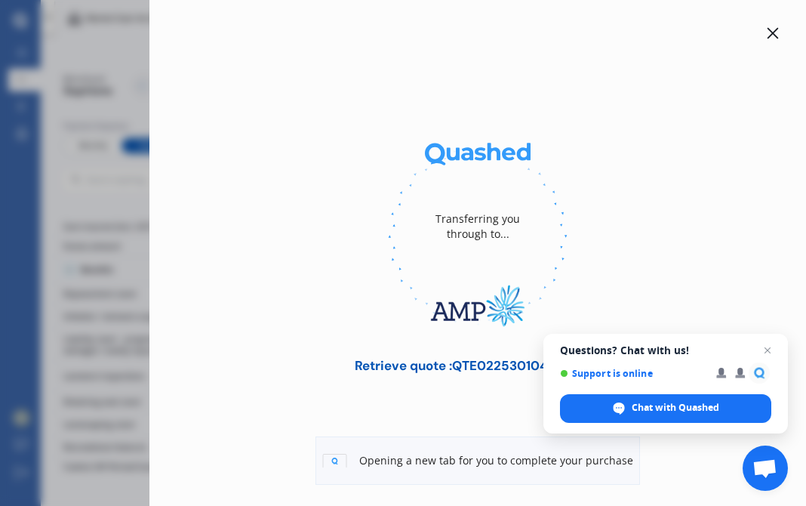
drag, startPoint x: 449, startPoint y: 362, endPoint x: 558, endPoint y: 381, distance: 111.1
click at [0, 0] on div "Transferring you through to... Retrieve quote : QTE022530104 copy Opening a new…" at bounding box center [403, 253] width 806 height 506
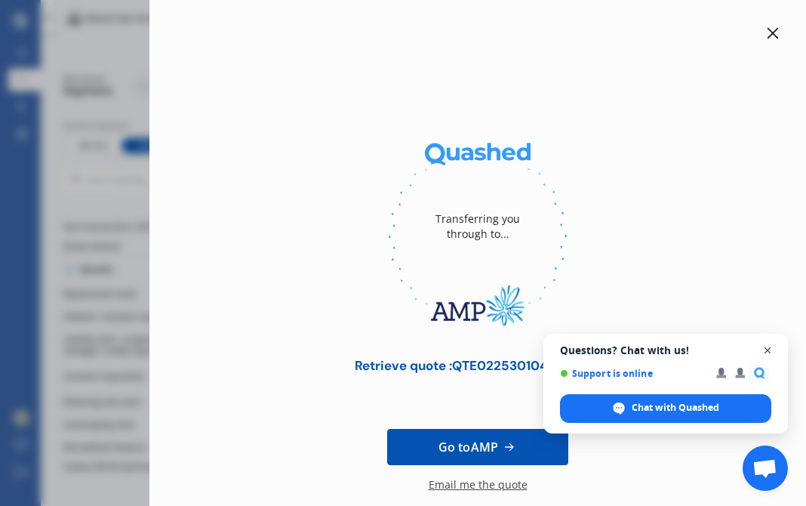
click at [774, 347] on span "Close chat" at bounding box center [768, 350] width 19 height 19
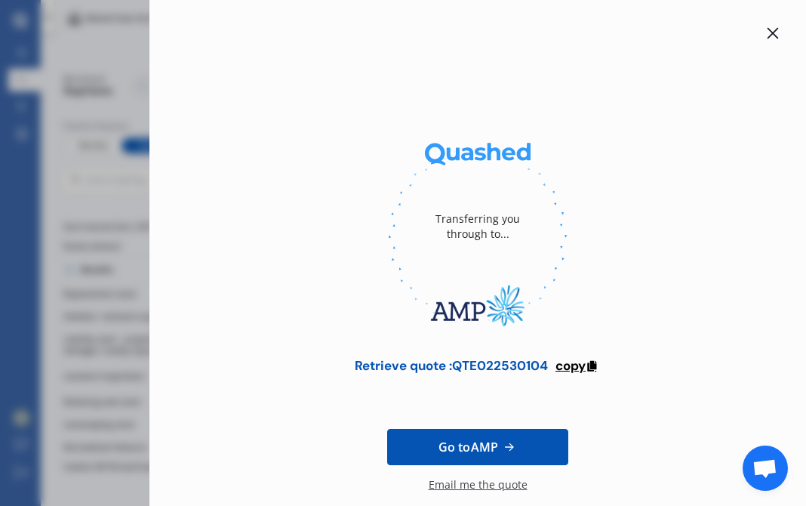
click at [573, 364] on span "copy" at bounding box center [571, 365] width 30 height 17
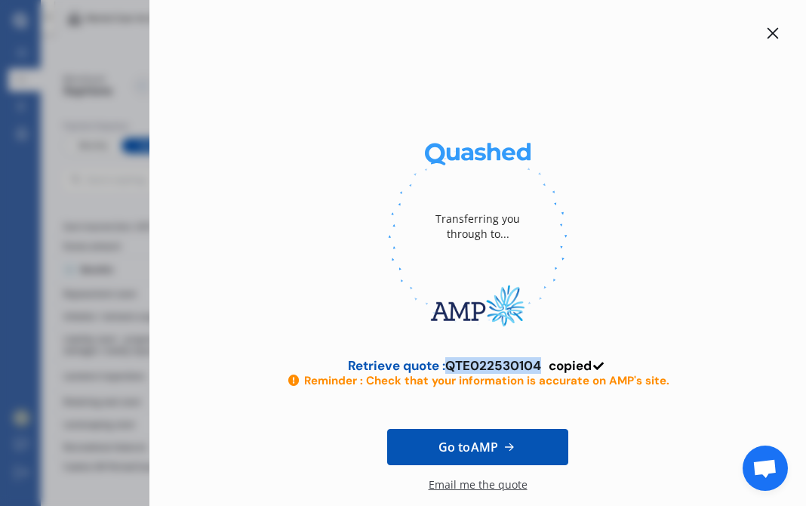
drag, startPoint x: 446, startPoint y: 364, endPoint x: 541, endPoint y: 366, distance: 95.2
click at [541, 366] on div "Retrieve quote : QTE022530104 copied" at bounding box center [477, 365] width 259 height 15
copy div "QTE022530104"
click at [470, 445] on span "Go to AMP" at bounding box center [469, 447] width 60 height 18
